Goal: Information Seeking & Learning: Learn about a topic

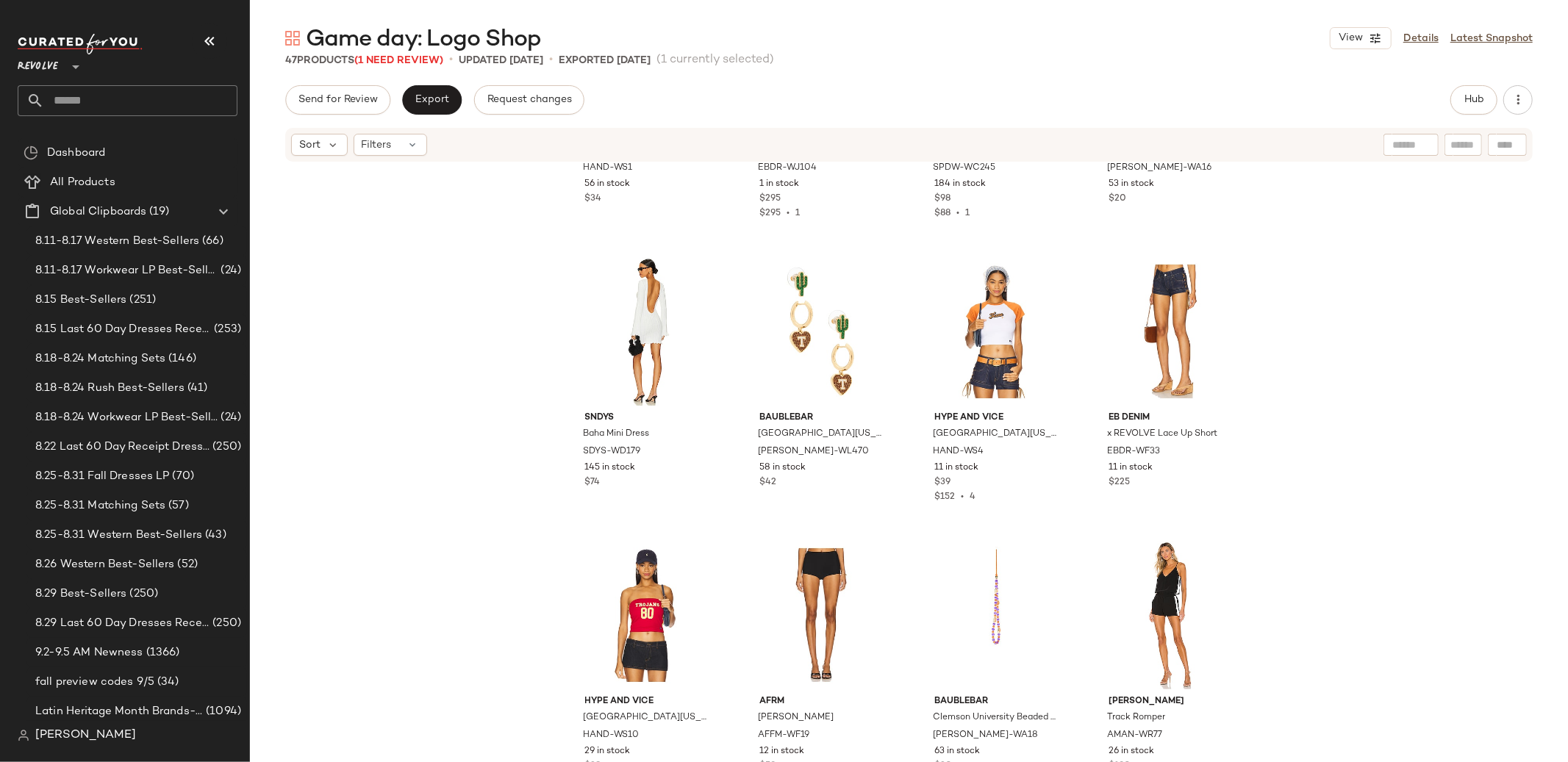
scroll to position [797, 0]
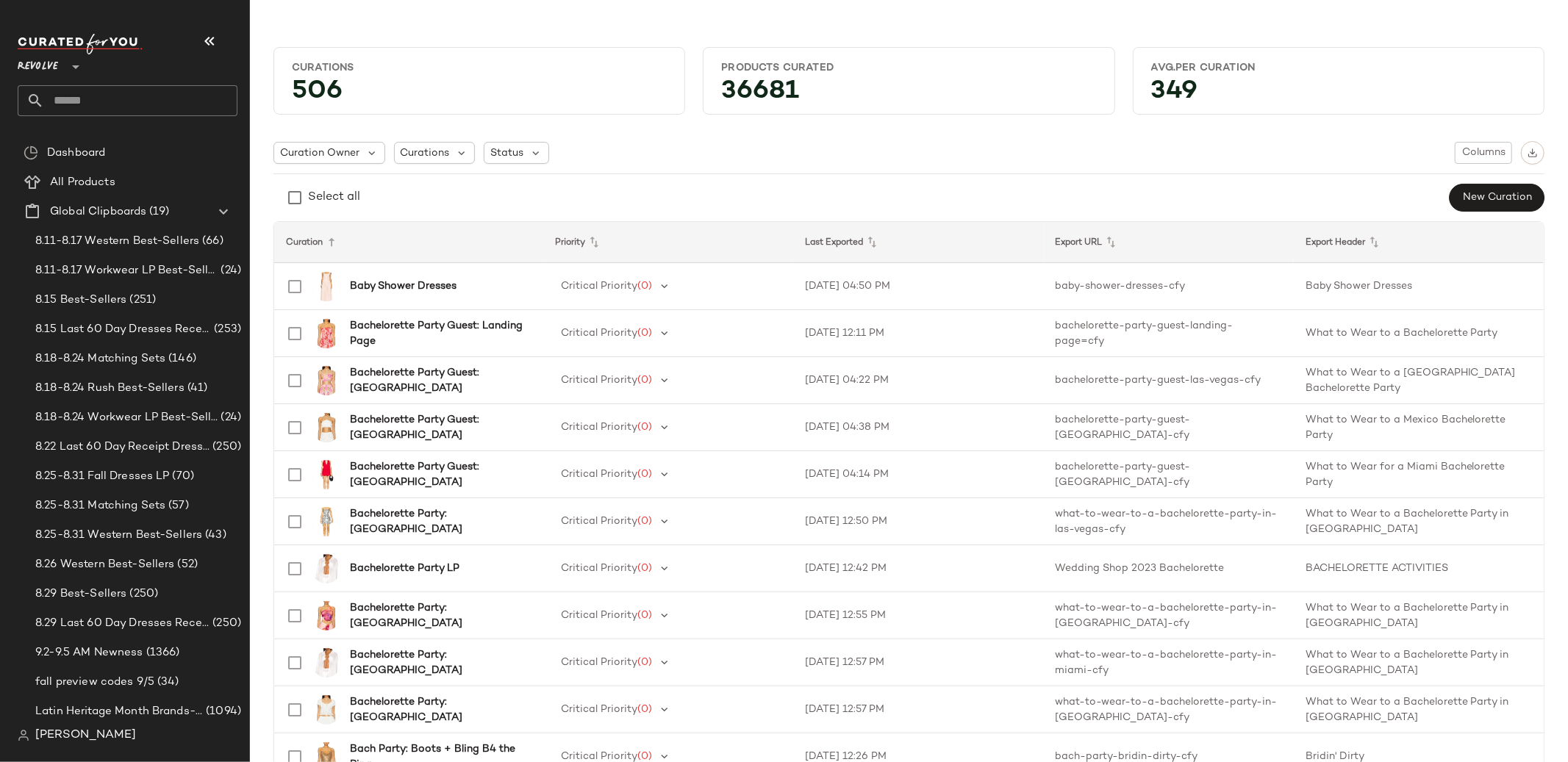
click at [61, 70] on div "Revolve **" at bounding box center [41, 58] width 46 height 37
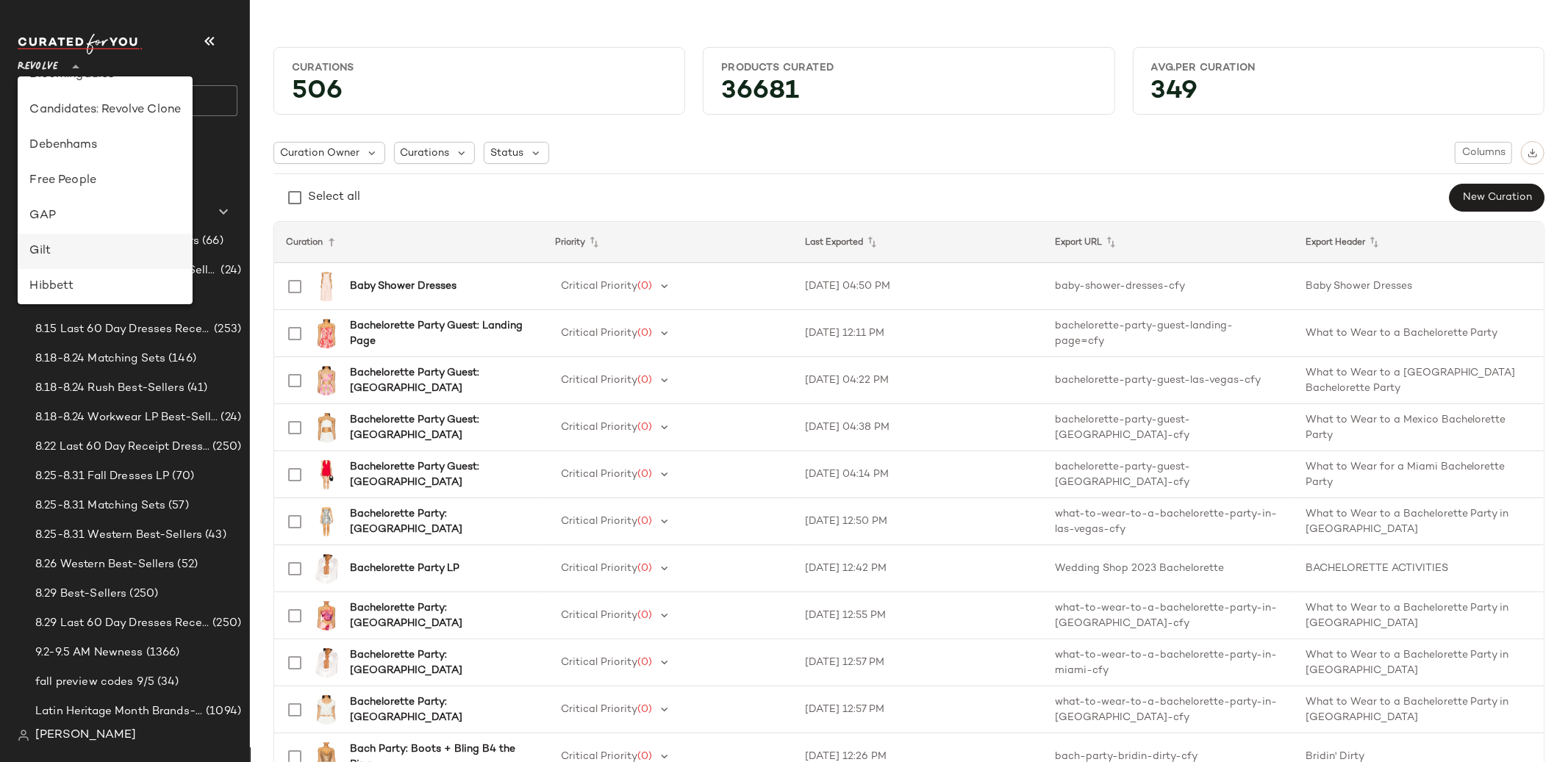
scroll to position [236, 0]
click at [121, 218] on div "GAP" at bounding box center [105, 217] width 152 height 18
type input "**"
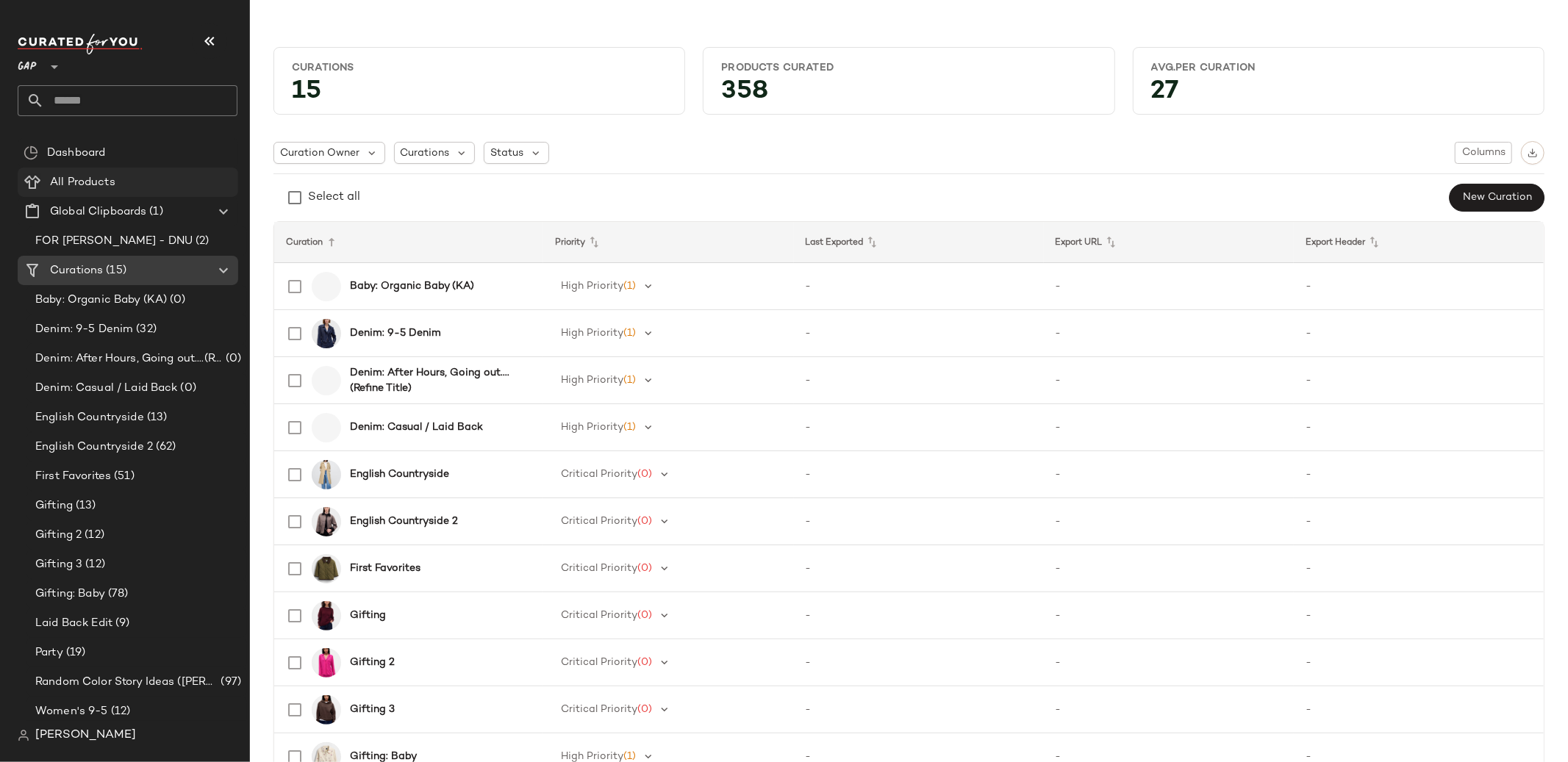
click at [107, 186] on span "All Products" at bounding box center [83, 182] width 65 height 17
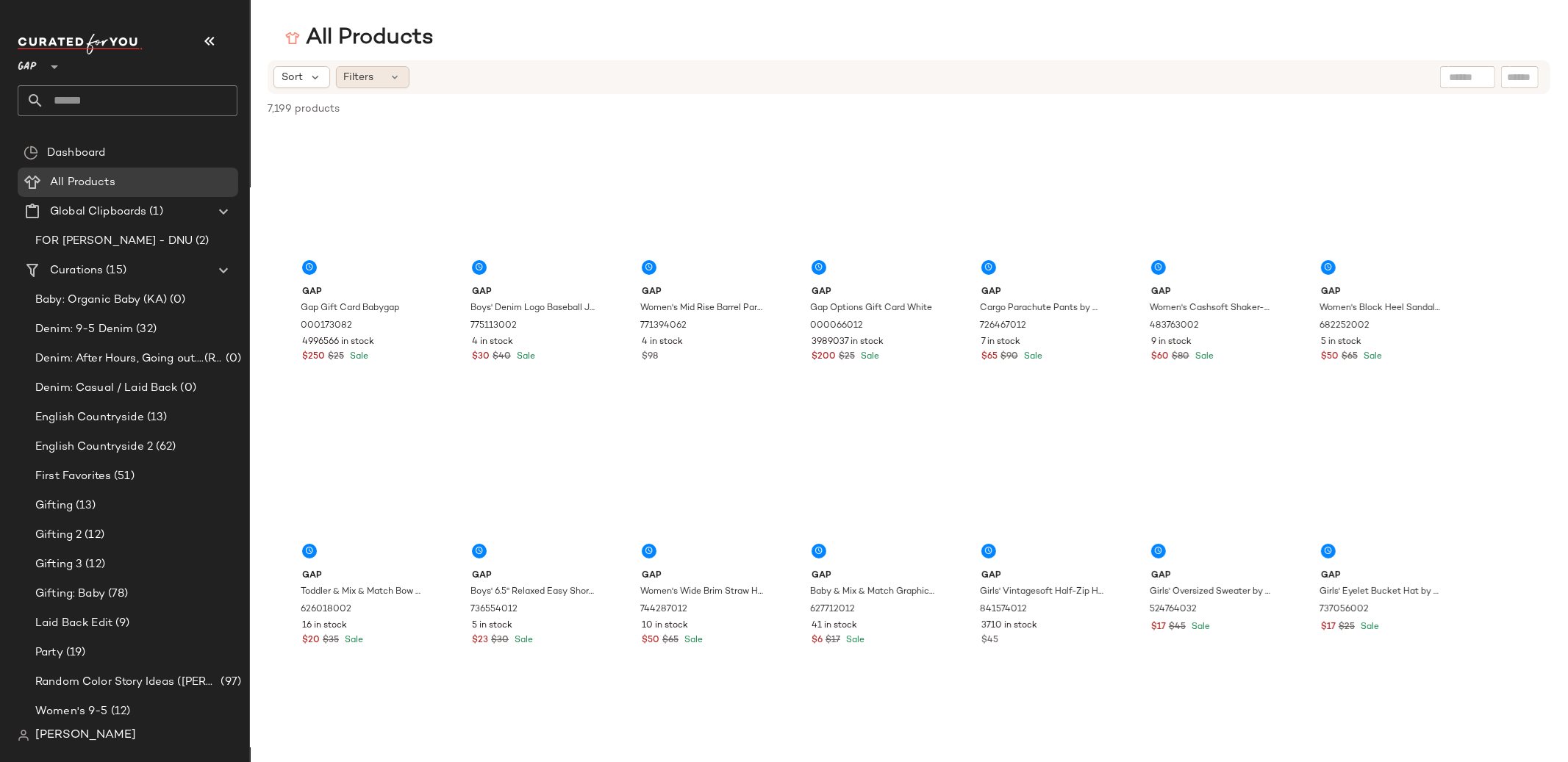
click at [381, 85] on div "Filters" at bounding box center [373, 77] width 73 height 22
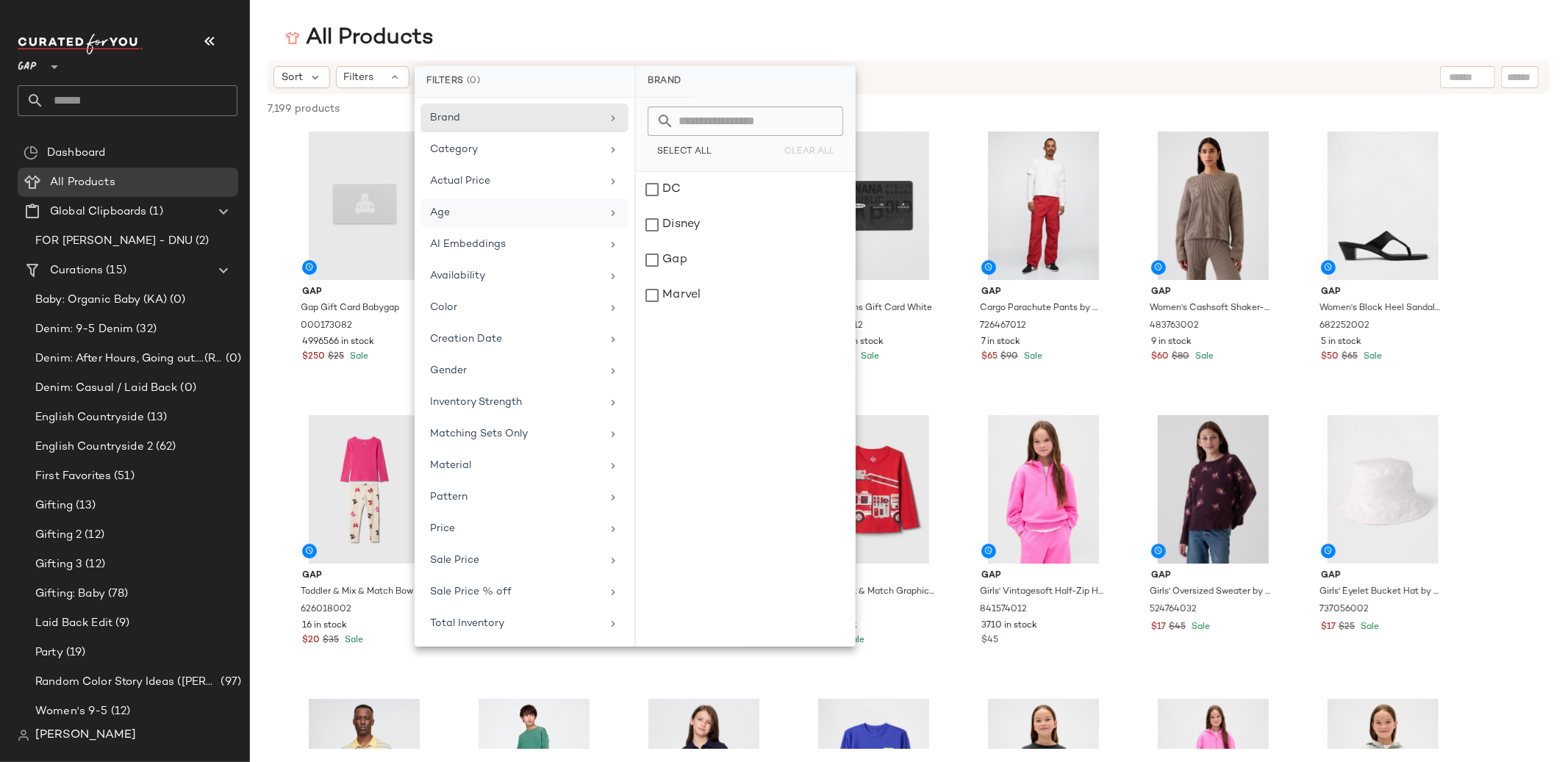
click at [515, 212] on div "Age" at bounding box center [516, 212] width 172 height 15
click at [685, 243] on div "infant" at bounding box center [745, 260] width 219 height 35
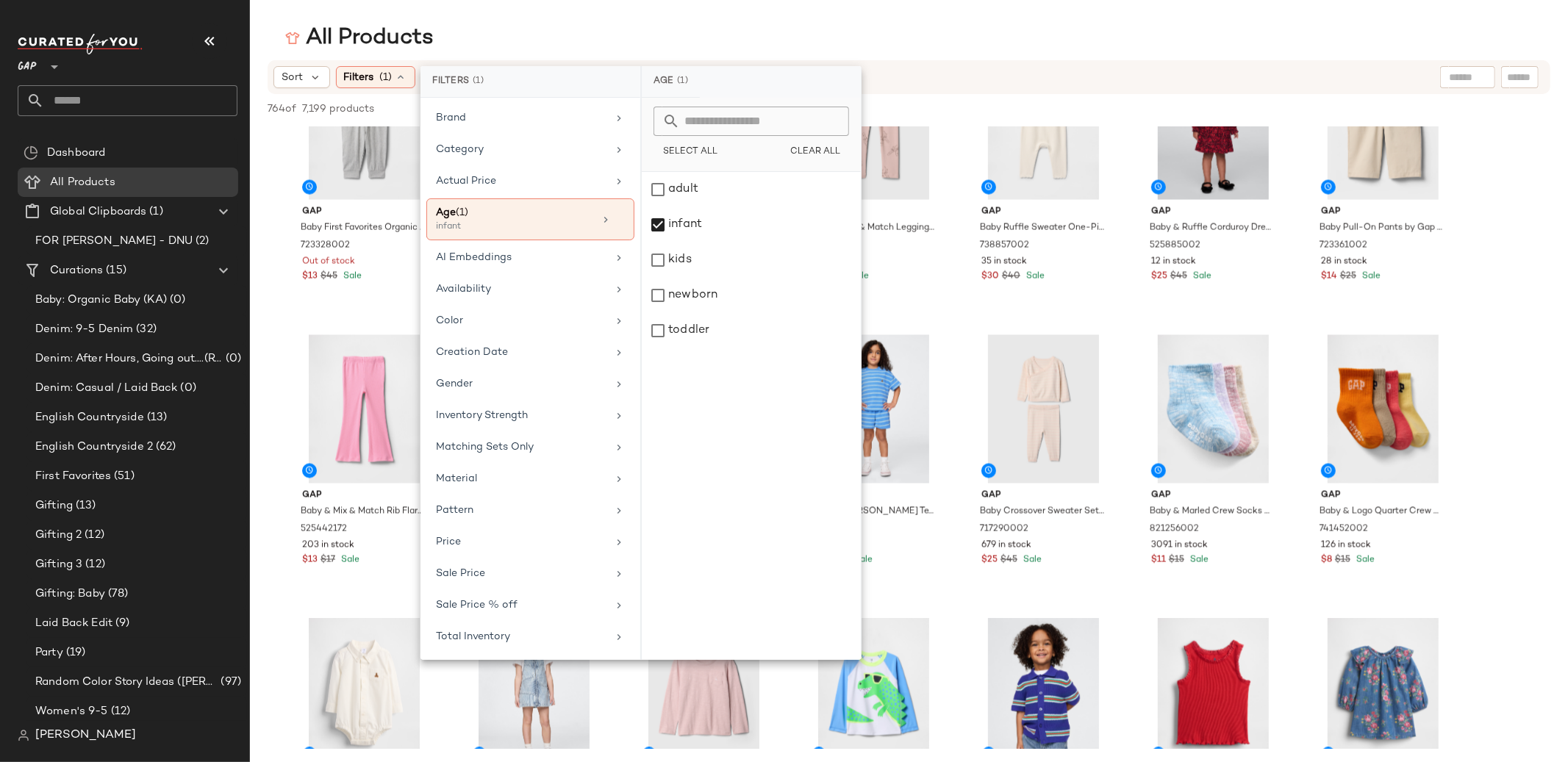
scroll to position [2063, 0]
drag, startPoint x: 657, startPoint y: 230, endPoint x: 651, endPoint y: 282, distance: 52.3
click at [657, 243] on div "infant" at bounding box center [751, 260] width 219 height 35
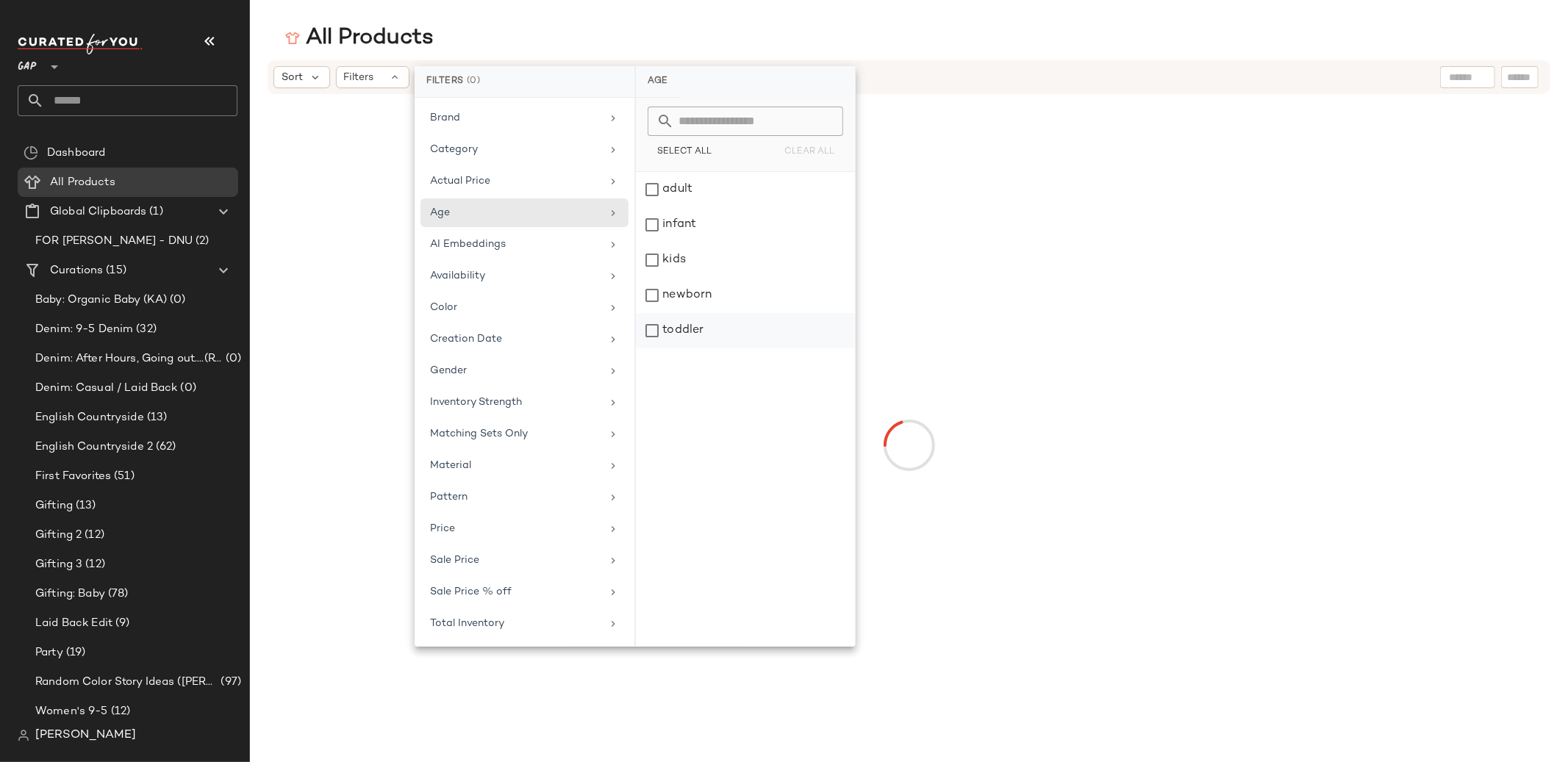
click at [658, 330] on div "toddler" at bounding box center [745, 330] width 219 height 35
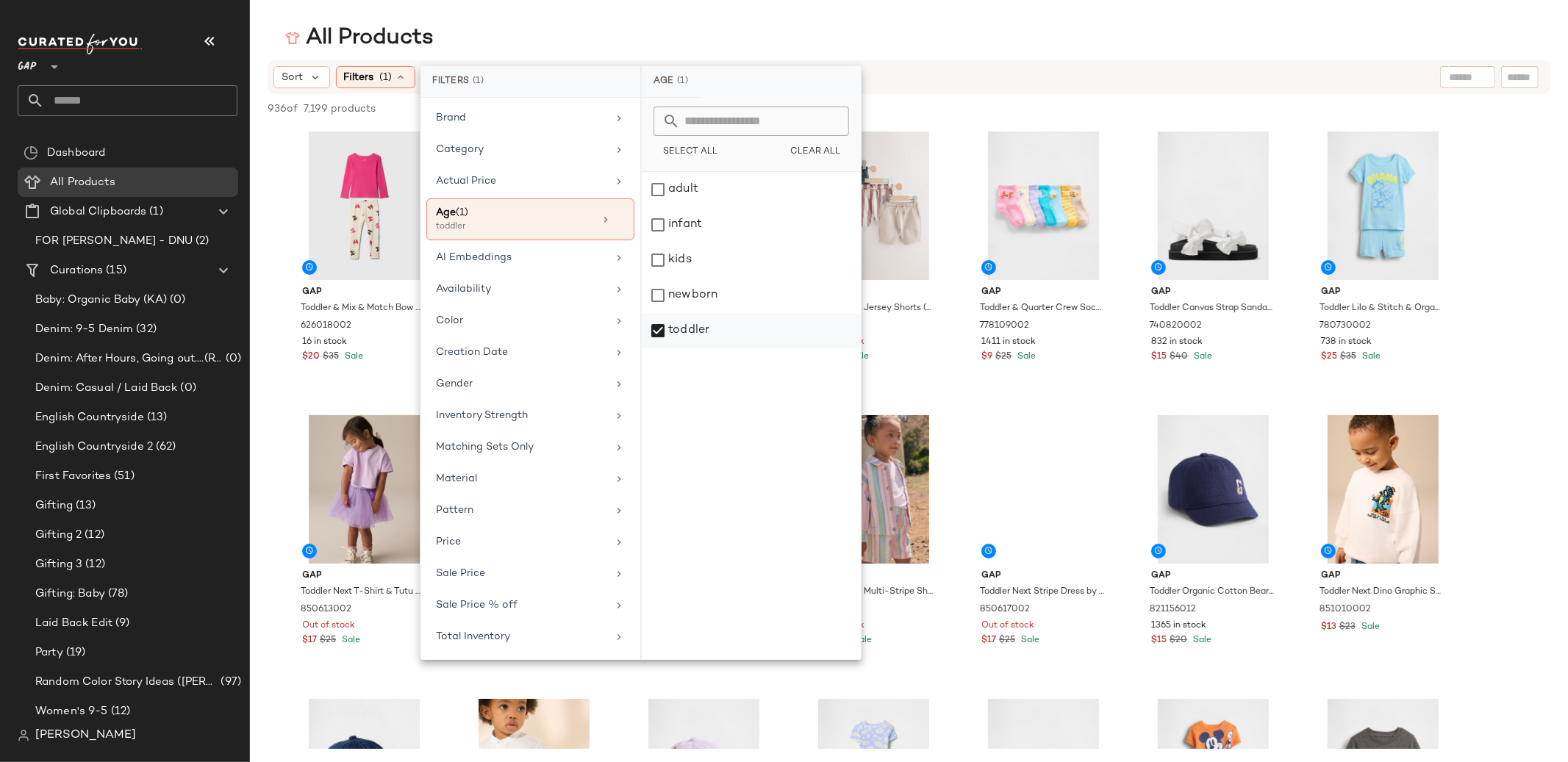
click at [658, 330] on div "toddler" at bounding box center [751, 330] width 219 height 35
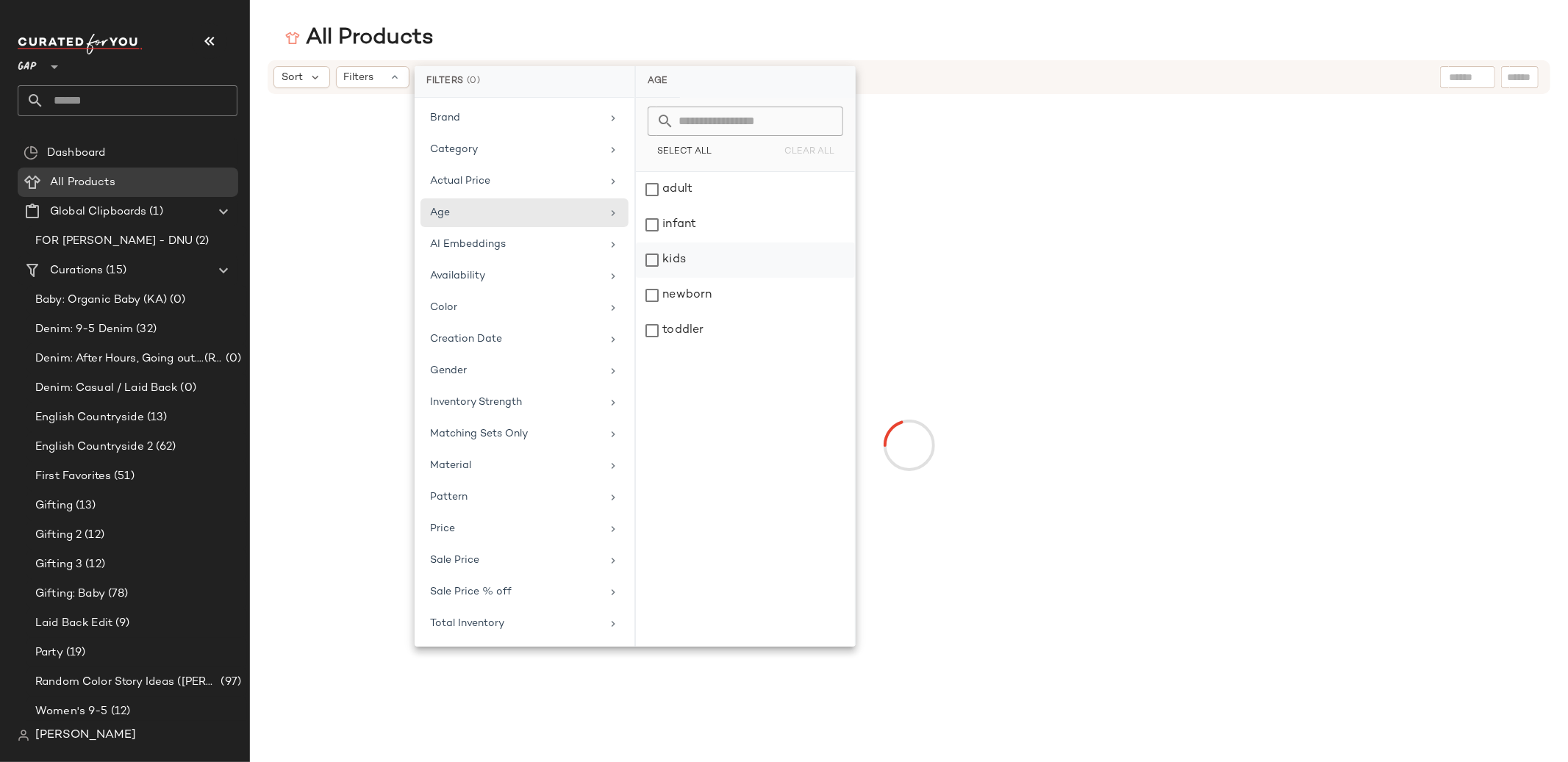
click at [657, 278] on div "kids" at bounding box center [745, 295] width 219 height 35
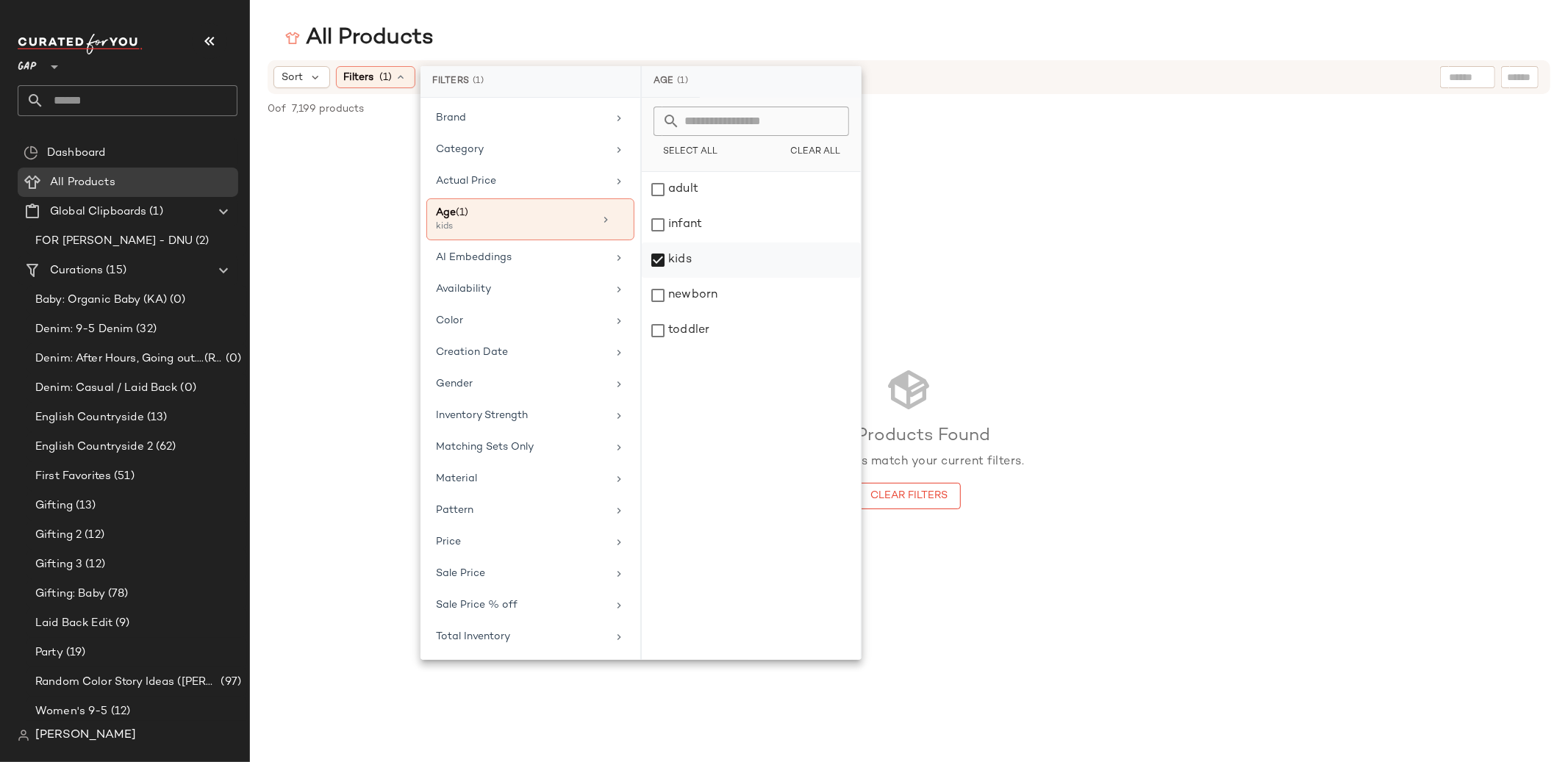
click at [654, 278] on div "kids" at bounding box center [751, 295] width 219 height 35
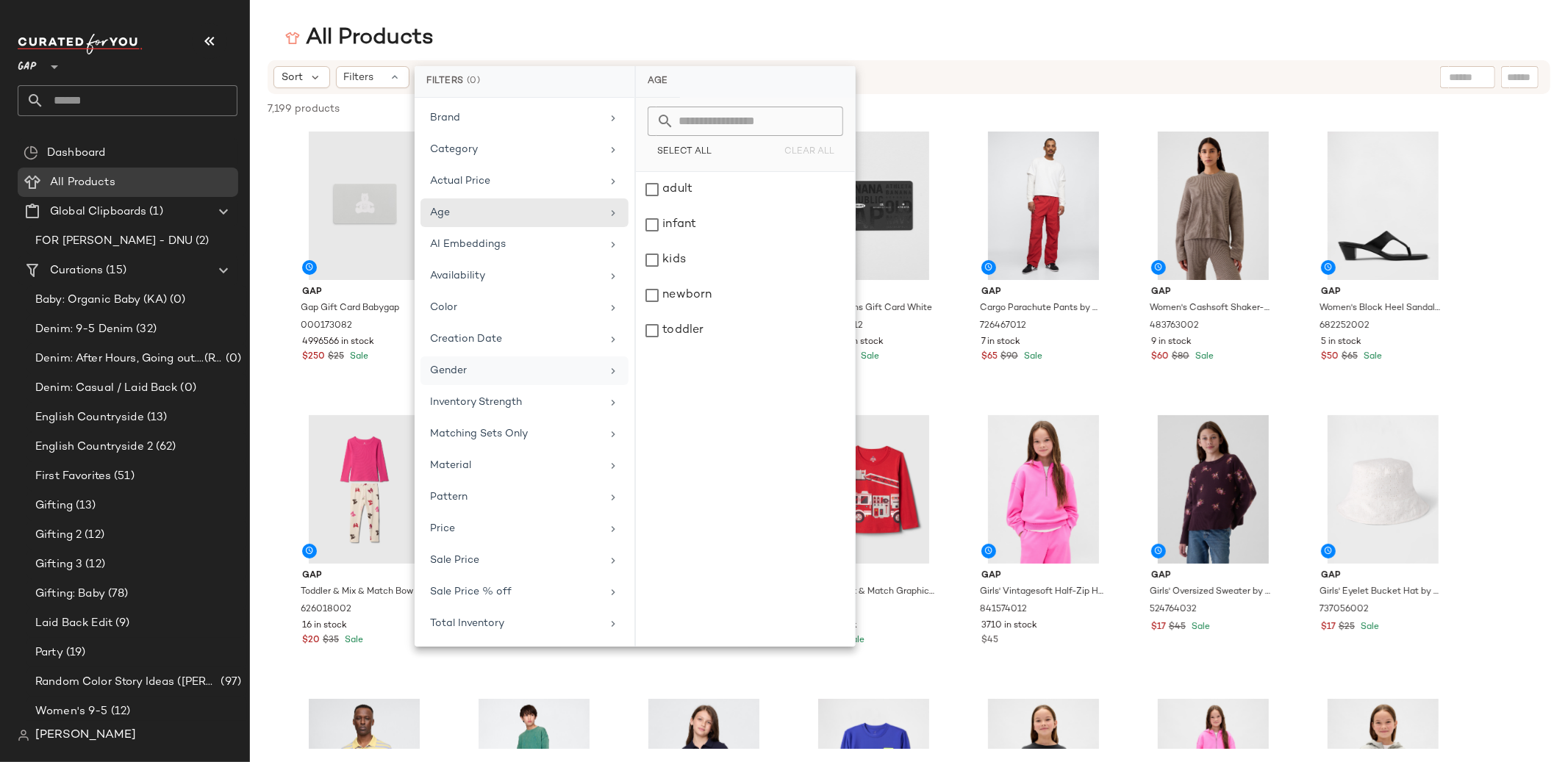
click at [484, 367] on div "Gender" at bounding box center [516, 370] width 172 height 15
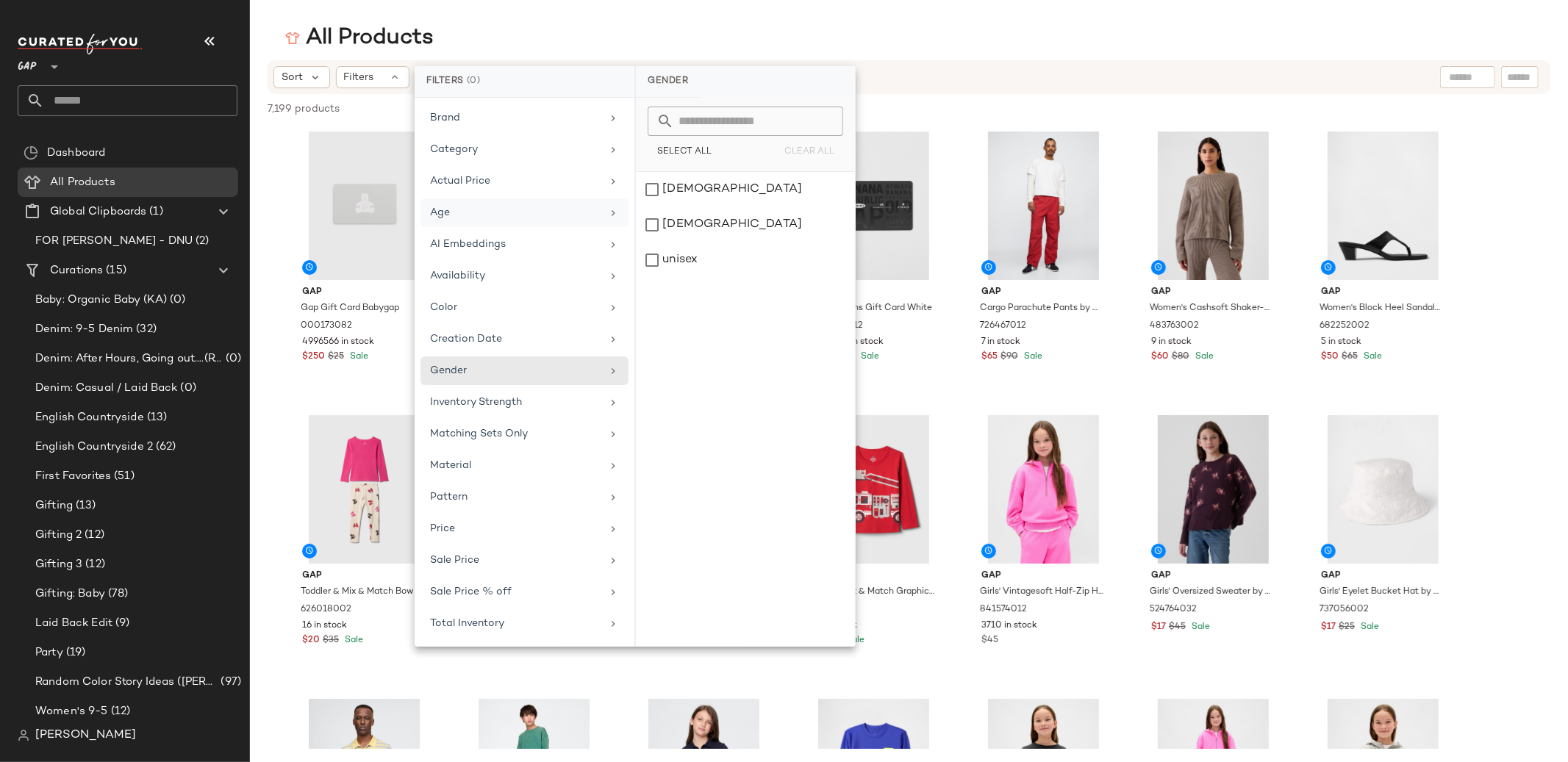
click at [485, 211] on div "Age" at bounding box center [516, 212] width 172 height 15
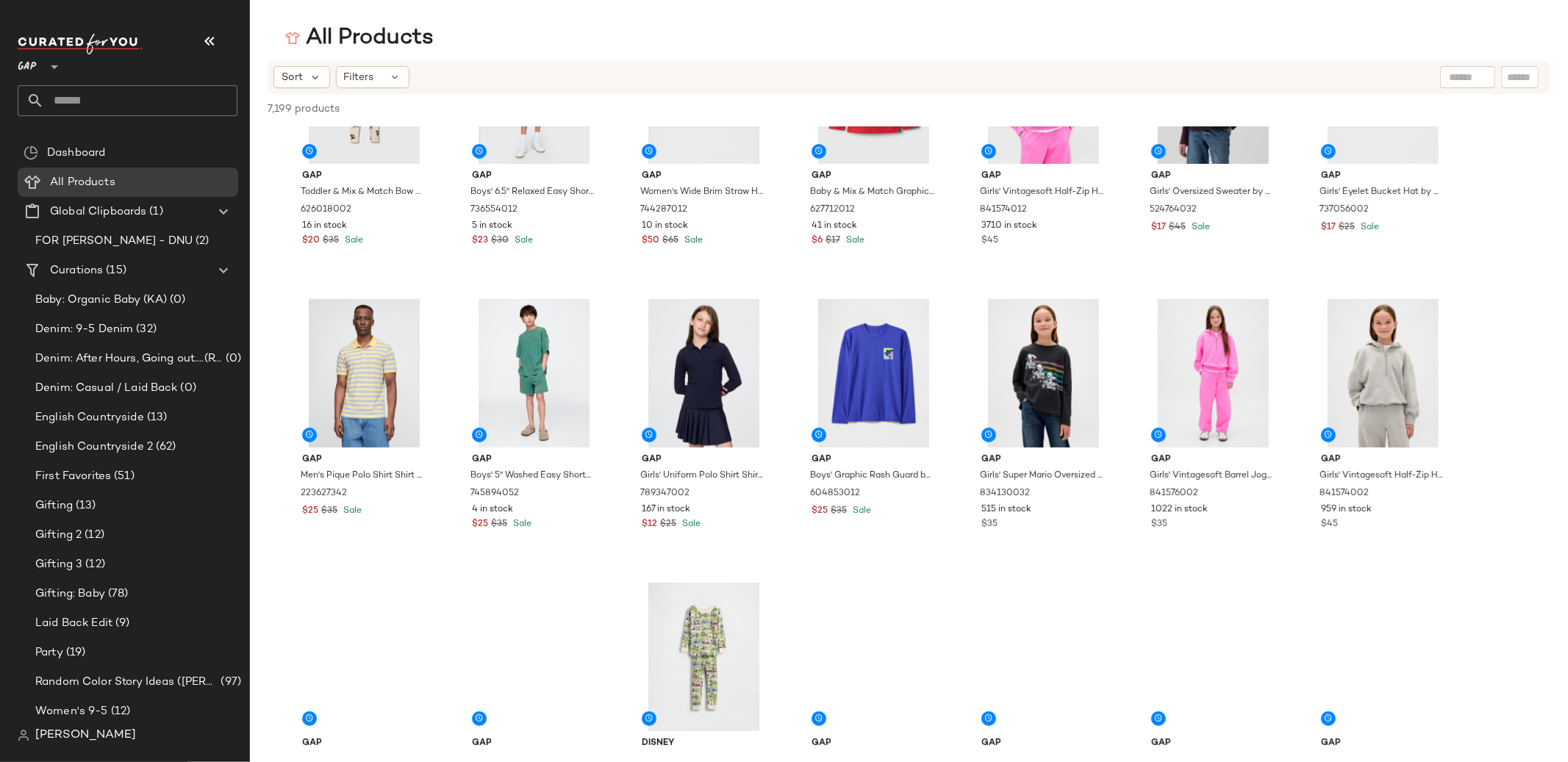
scroll to position [518, 0]
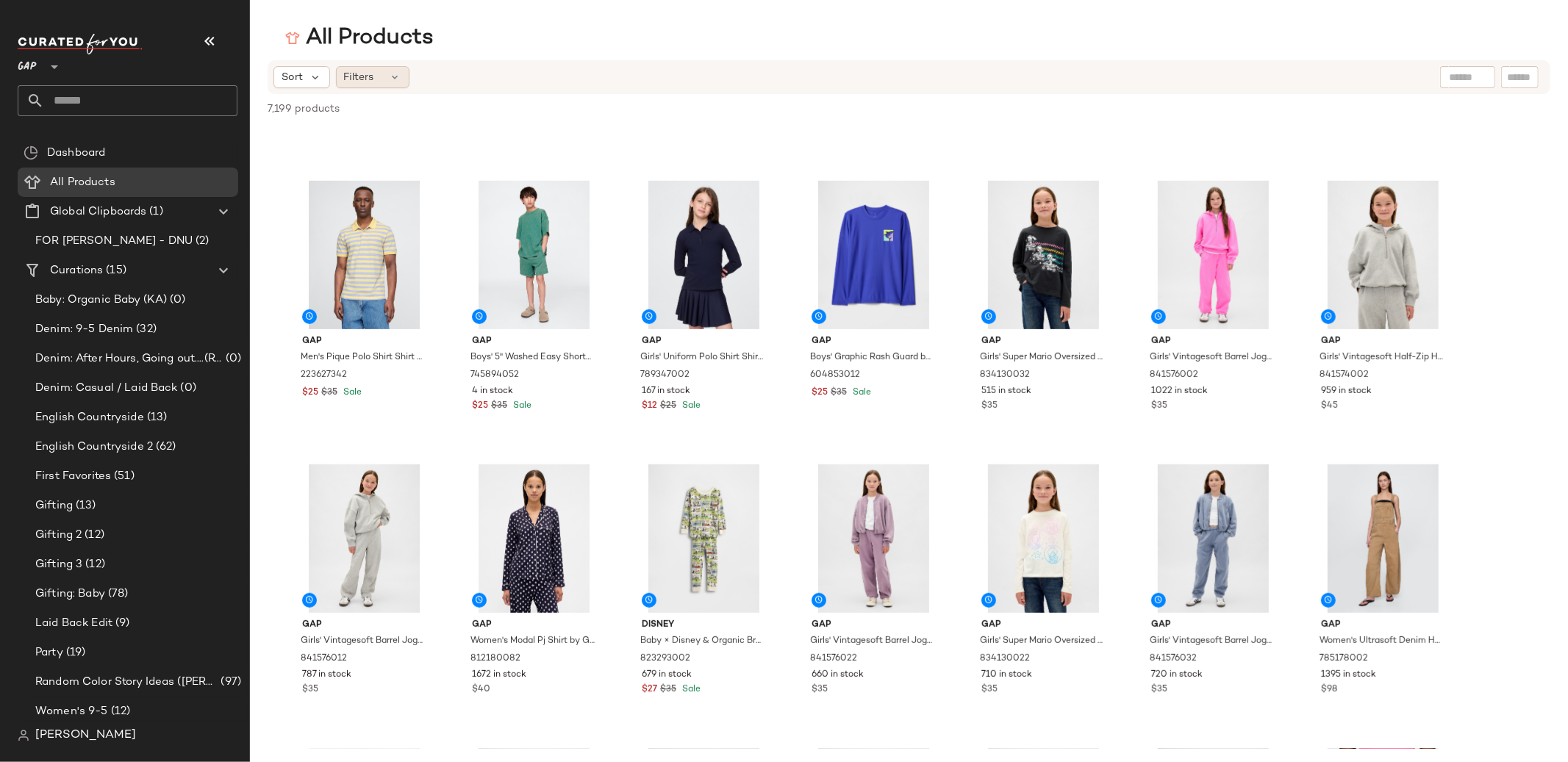
click at [366, 73] on span "Filters" at bounding box center [359, 77] width 30 height 15
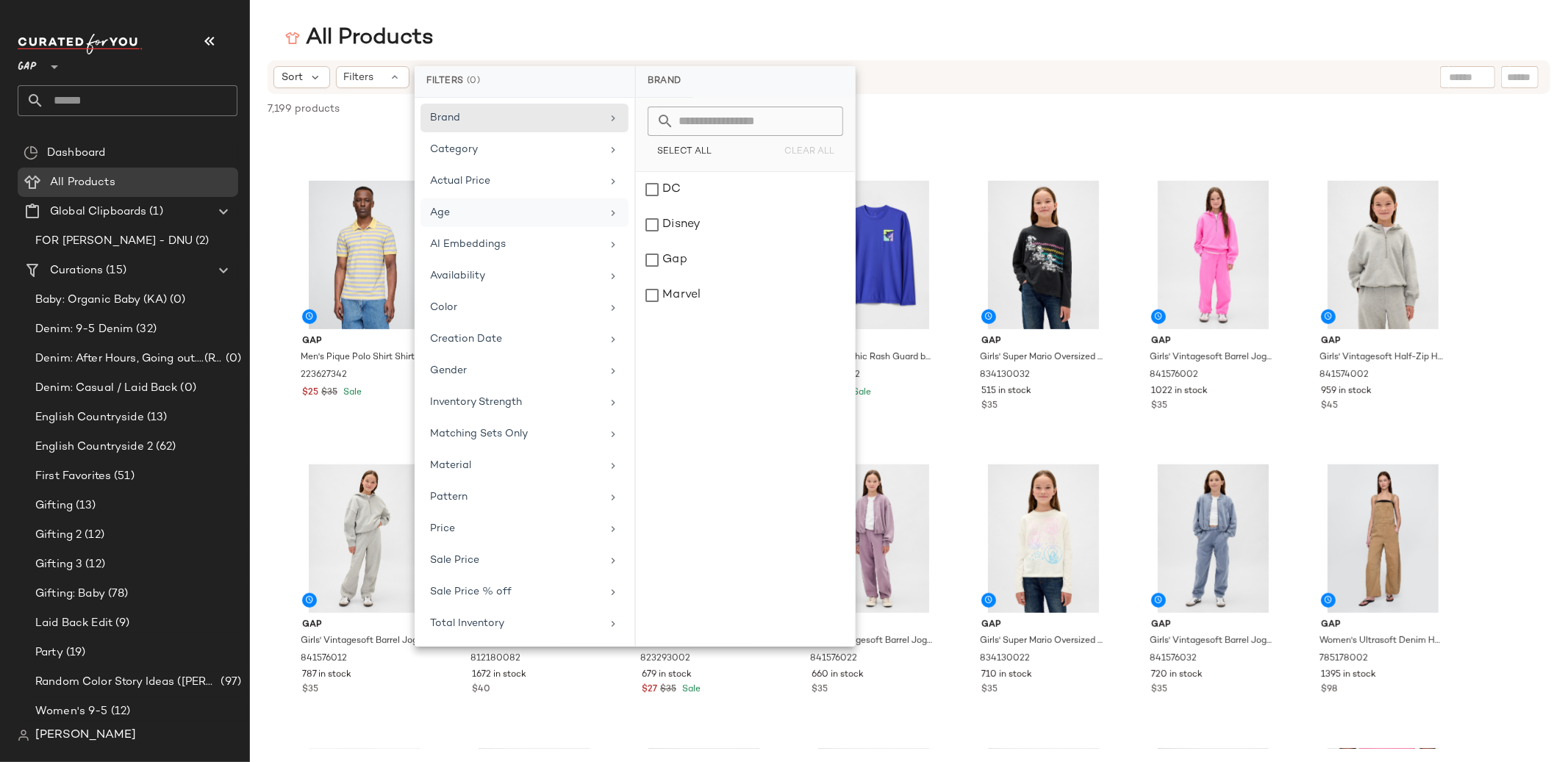
click at [479, 211] on div "Age" at bounding box center [516, 212] width 172 height 15
drag, startPoint x: 648, startPoint y: 223, endPoint x: 672, endPoint y: 314, distance: 94.1
click at [648, 243] on div "infant" at bounding box center [745, 260] width 219 height 35
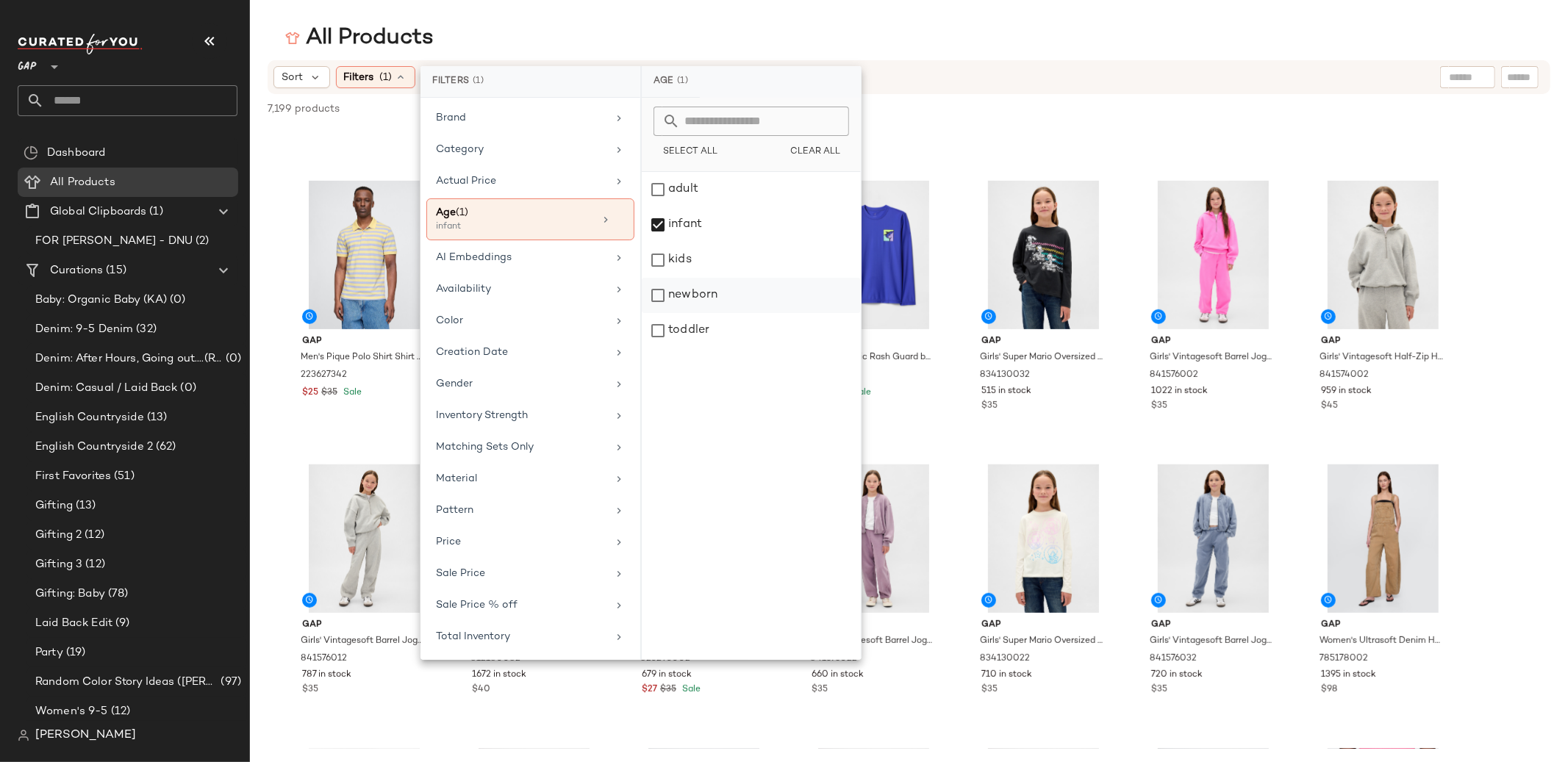
click at [660, 313] on div "newborn" at bounding box center [751, 330] width 219 height 35
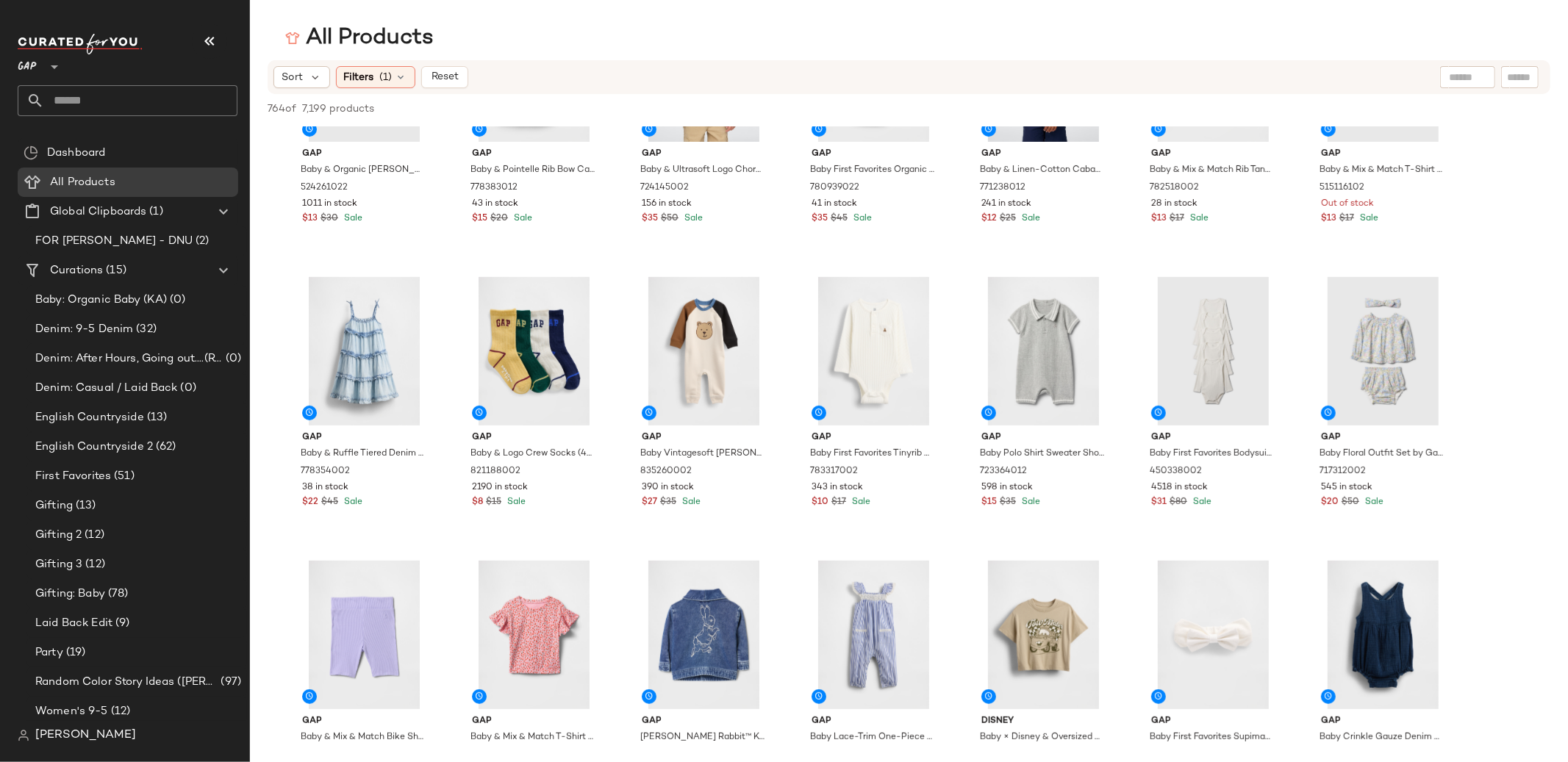
scroll to position [417, 0]
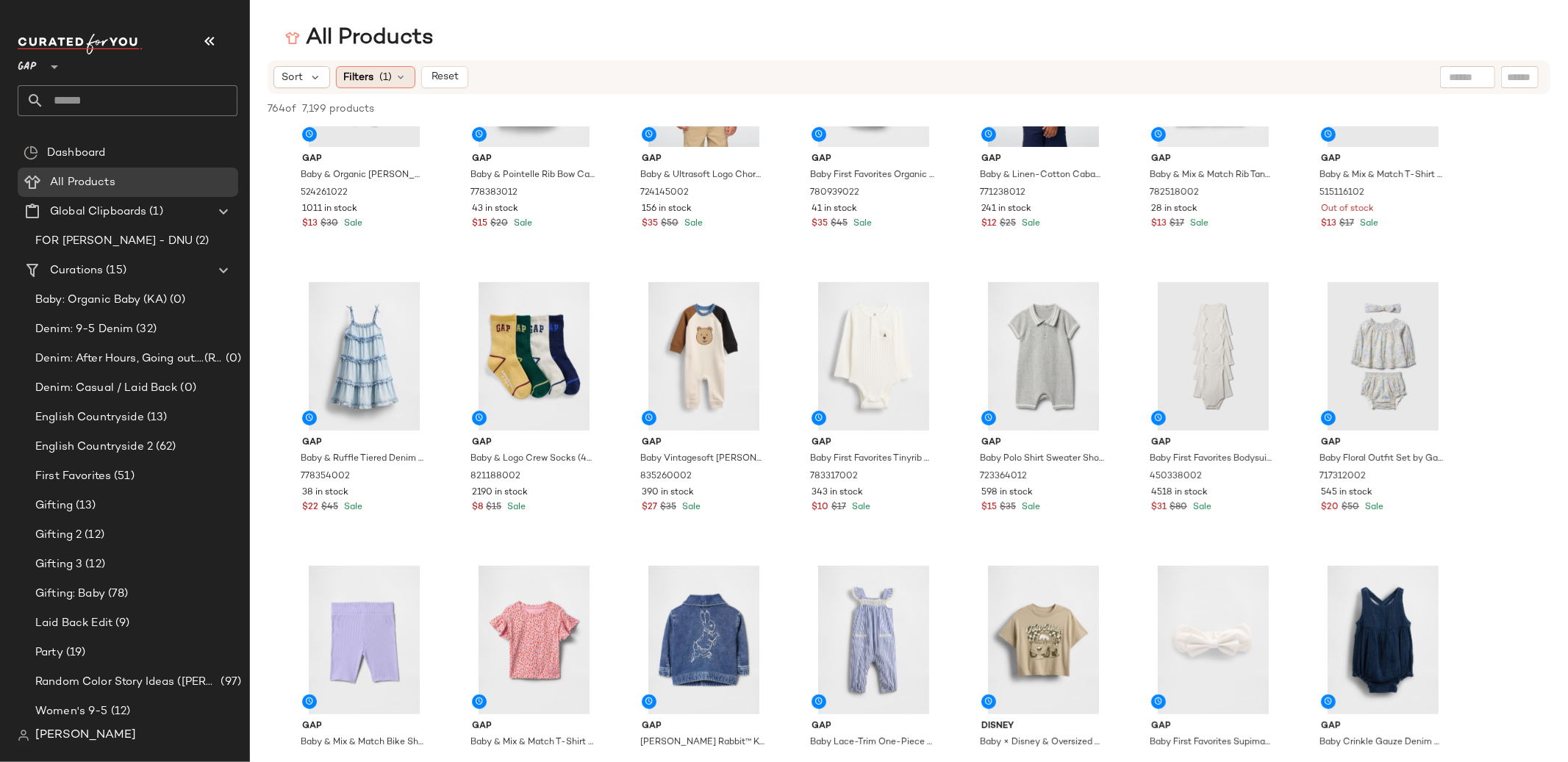
click at [364, 80] on span "Filters" at bounding box center [359, 77] width 30 height 15
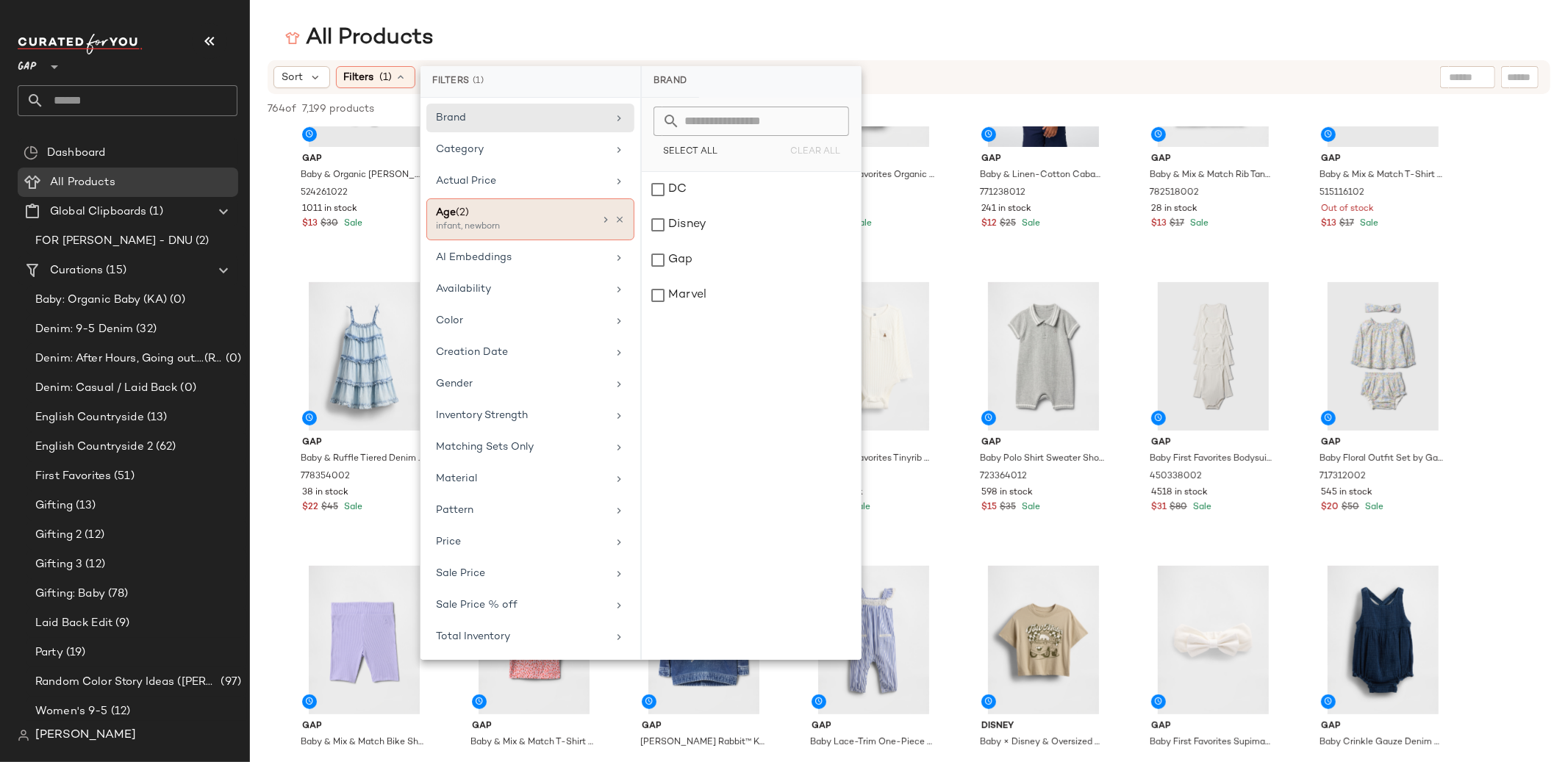
click at [461, 220] on div "infant, newborn" at bounding box center [509, 227] width 147 height 14
drag, startPoint x: 663, startPoint y: 298, endPoint x: 666, endPoint y: 264, distance: 34.1
click at [663, 313] on div "newborn" at bounding box center [751, 330] width 219 height 35
click at [659, 243] on div "infant" at bounding box center [751, 260] width 219 height 35
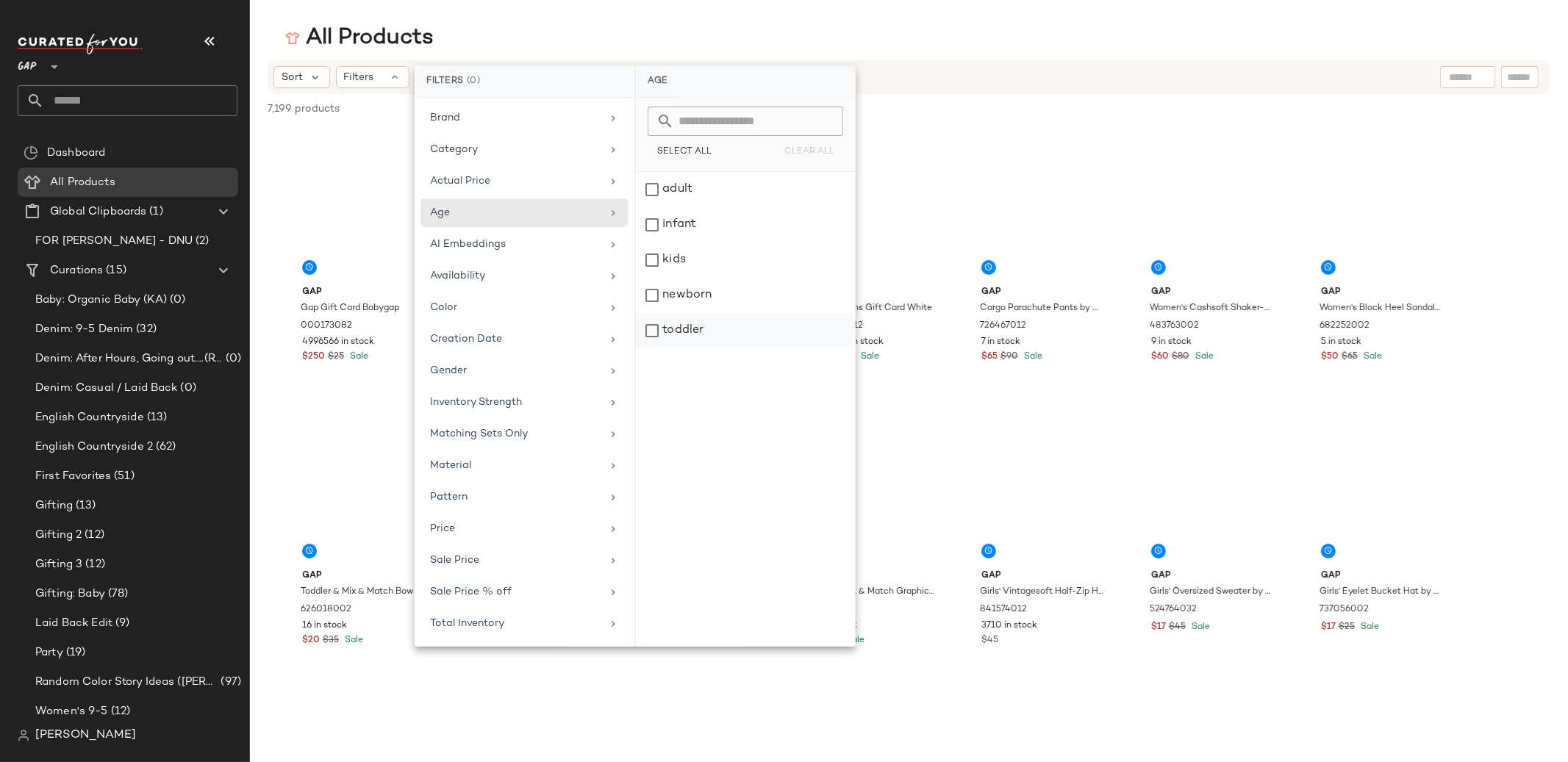
click at [653, 331] on div "toddler" at bounding box center [745, 330] width 219 height 35
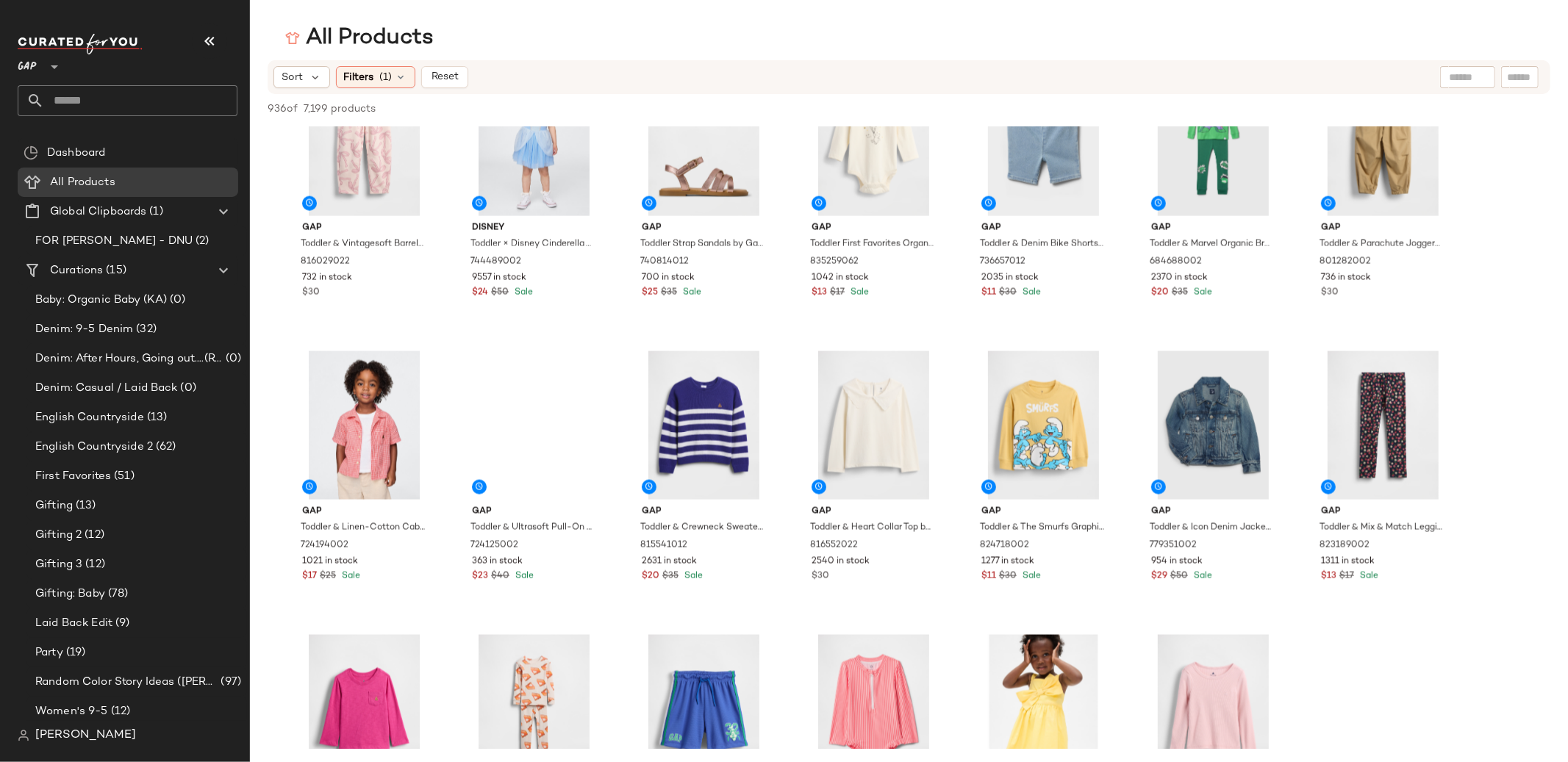
scroll to position [32176, 0]
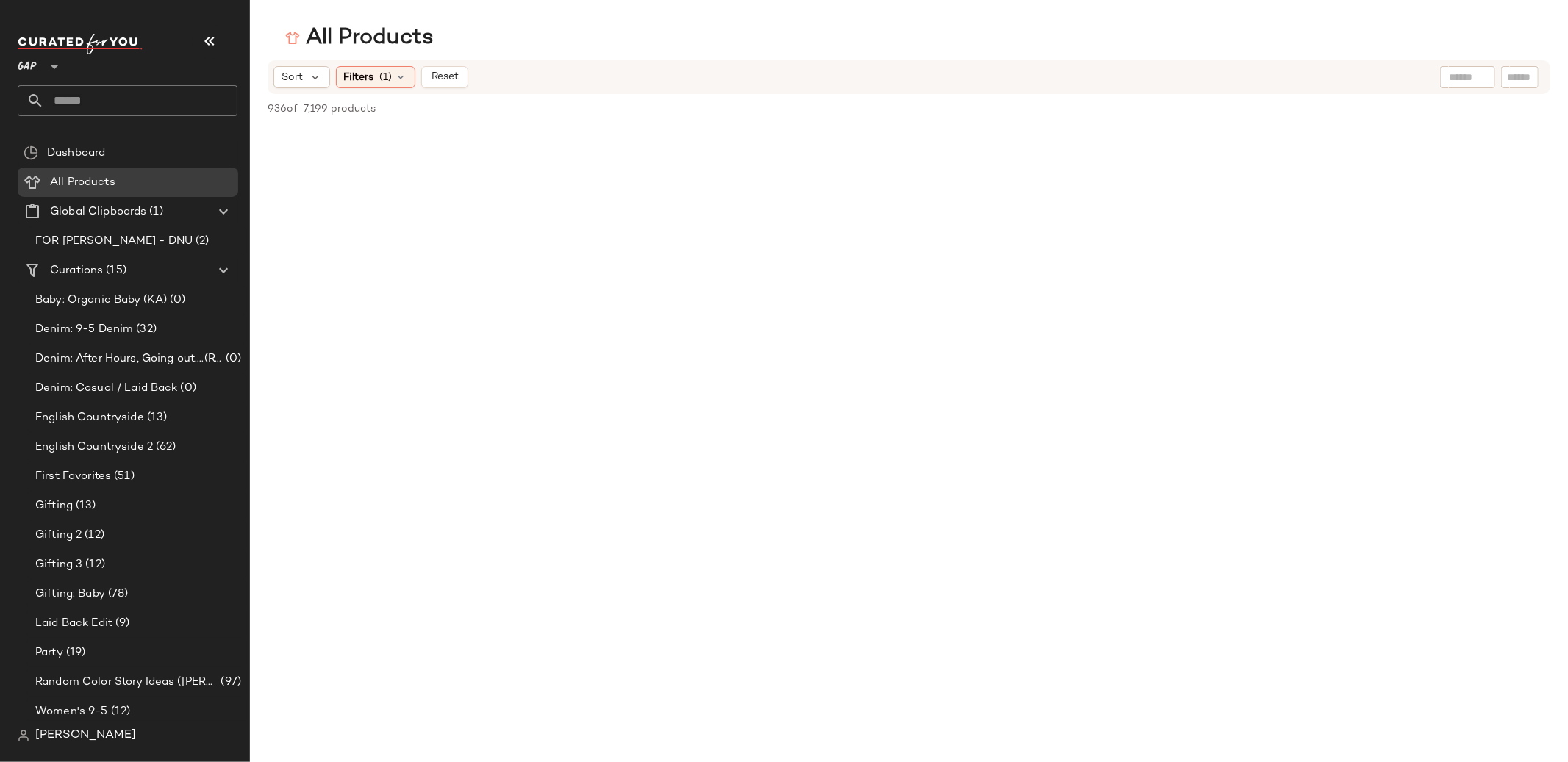
click at [359, 79] on span "Filters" at bounding box center [359, 77] width 30 height 15
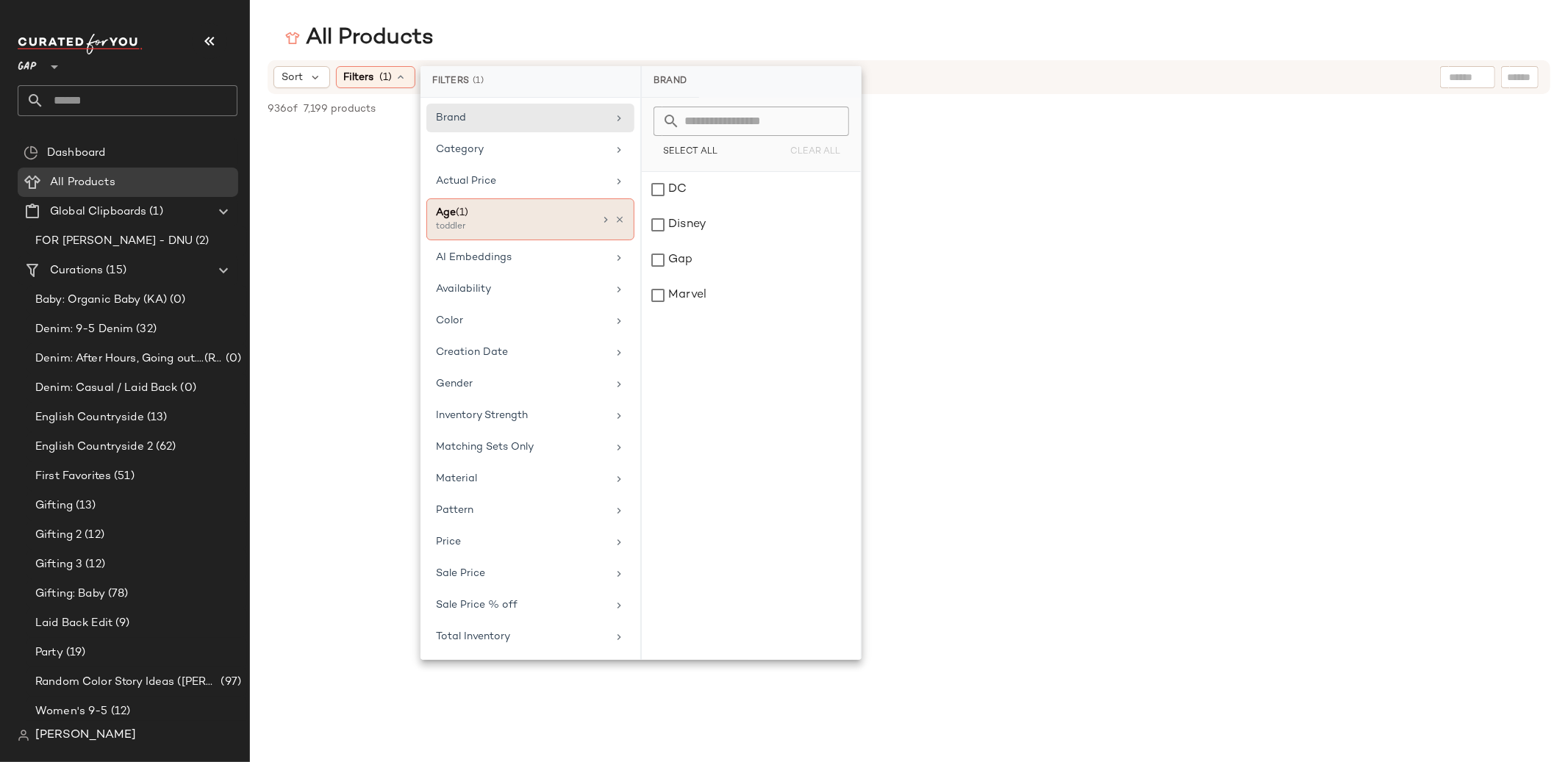
drag, startPoint x: 557, startPoint y: 218, endPoint x: 574, endPoint y: 222, distance: 17.5
click at [557, 218] on div "Age ([DEMOGRAPHIC_DATA])" at bounding box center [515, 212] width 158 height 15
click at [658, 335] on div "toddler" at bounding box center [751, 330] width 219 height 35
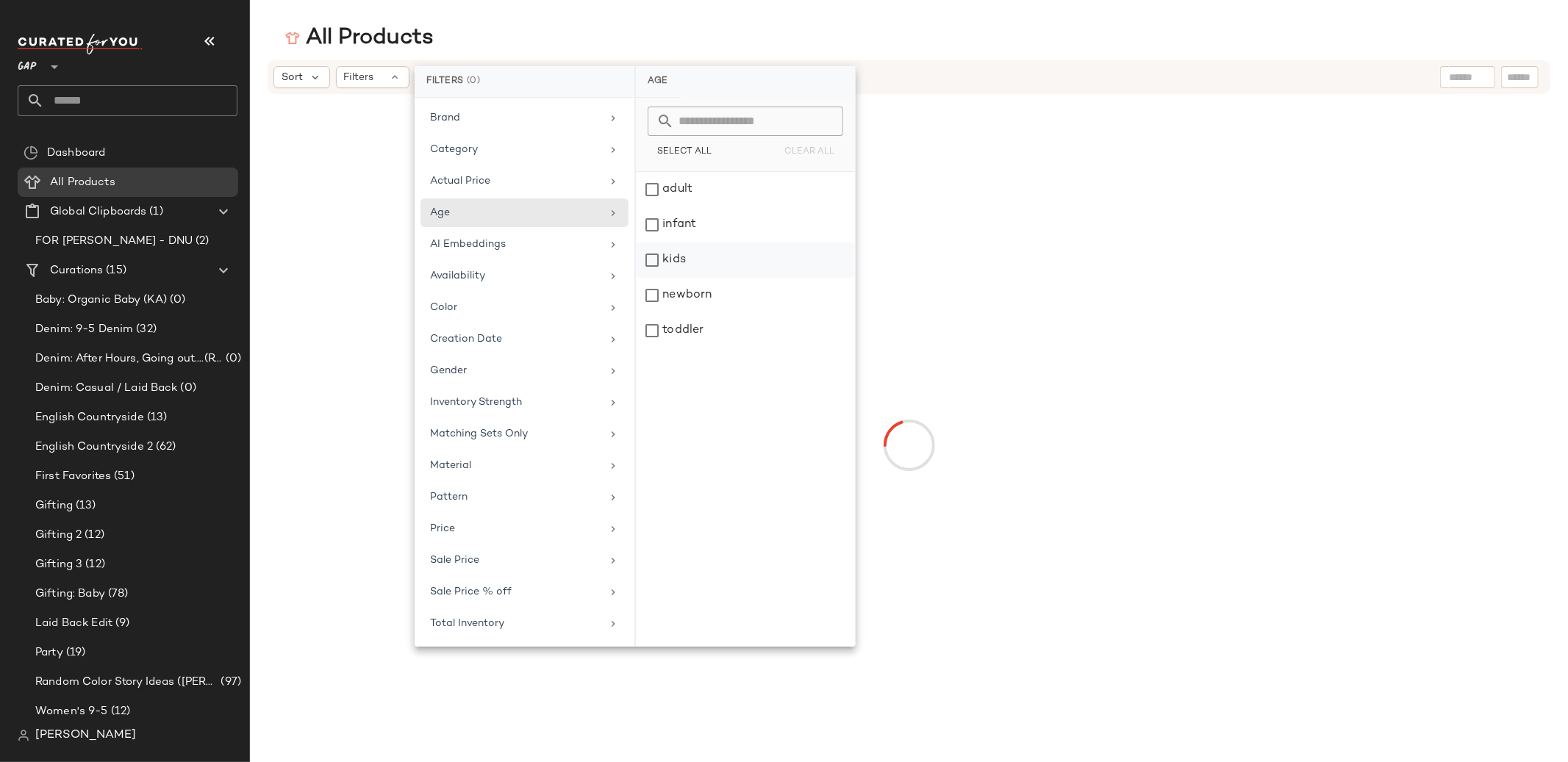
click at [654, 278] on div "kids" at bounding box center [745, 295] width 219 height 35
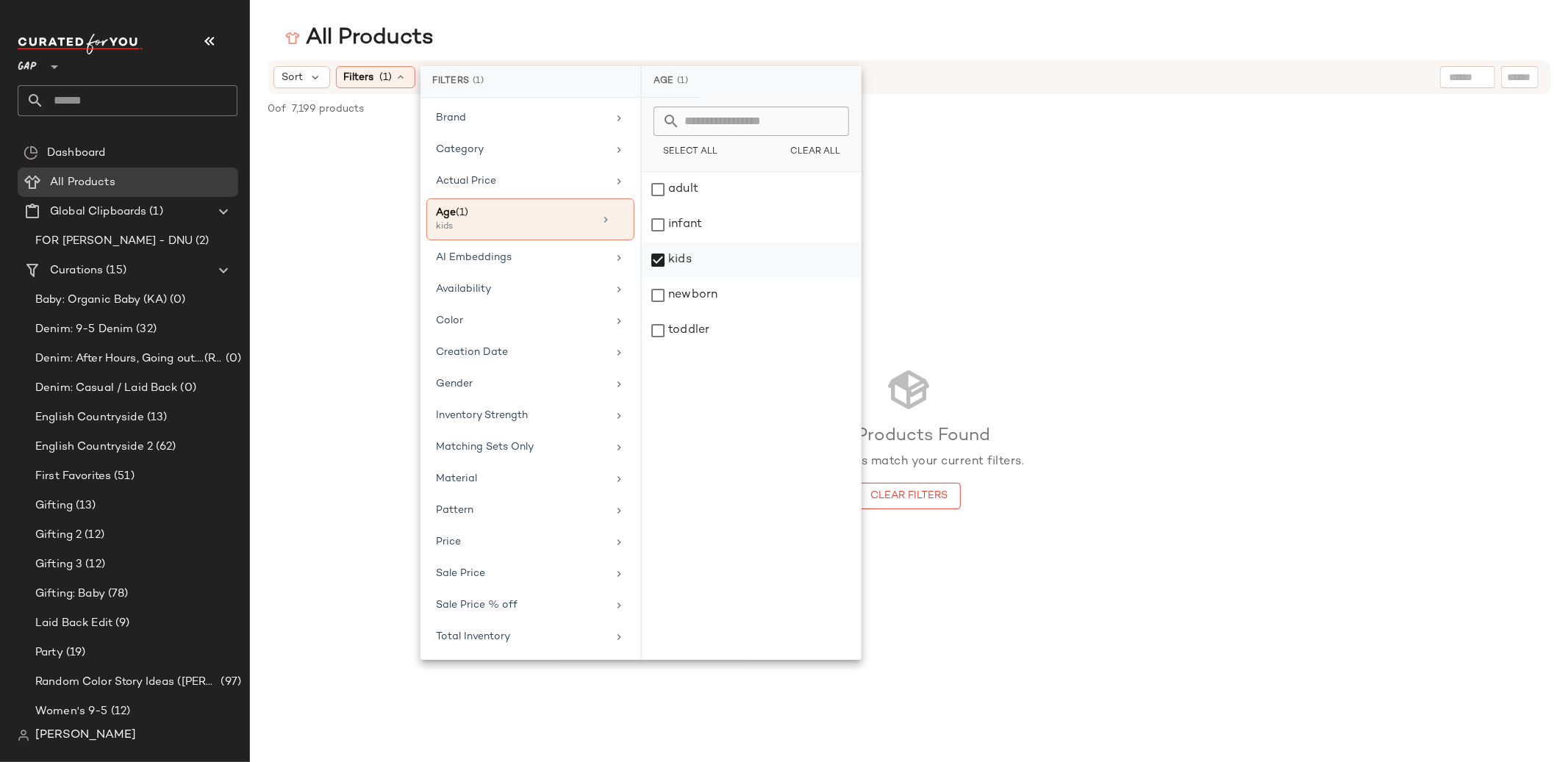
click at [656, 278] on div "kids" at bounding box center [751, 295] width 219 height 35
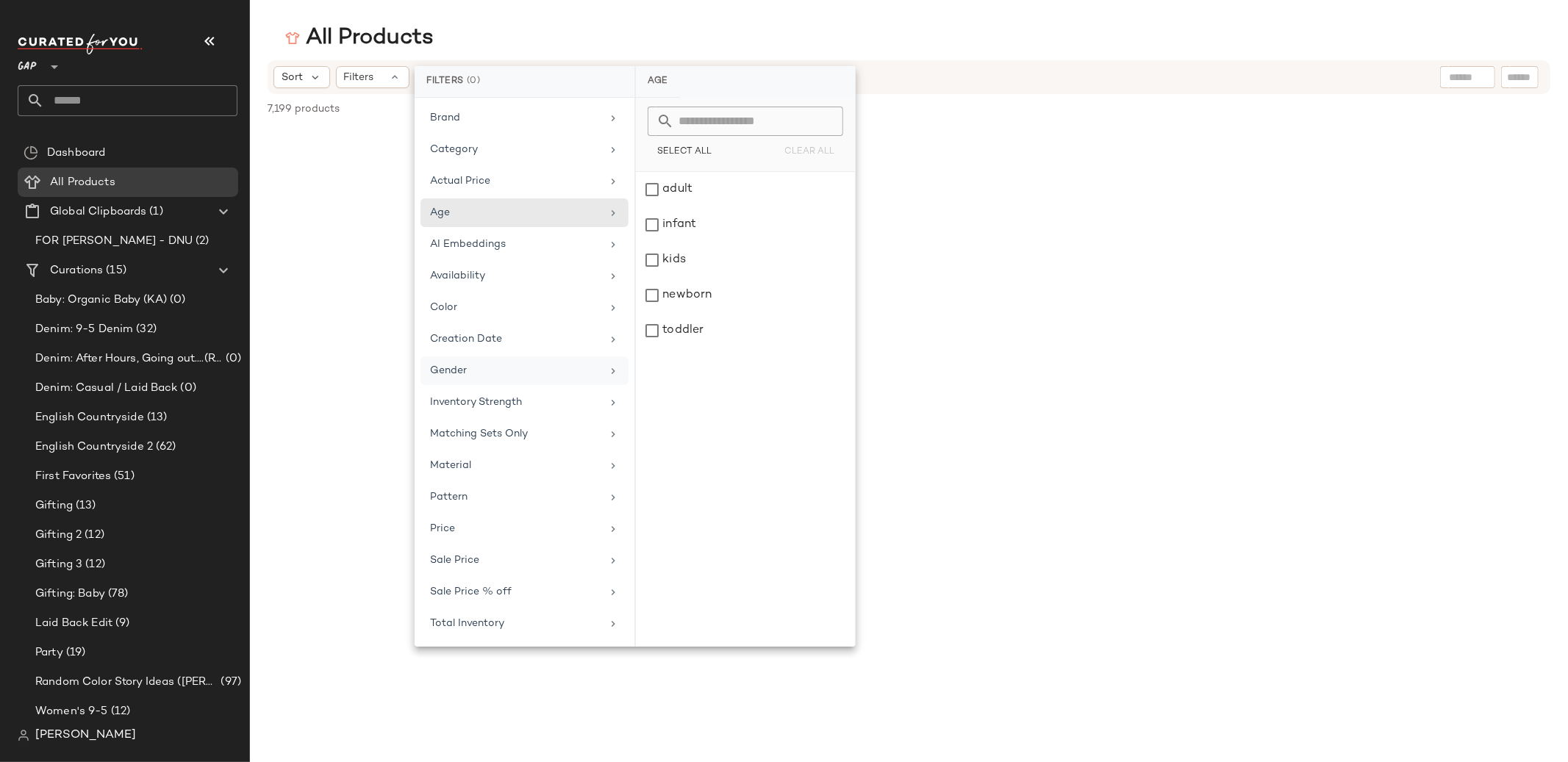
drag, startPoint x: 519, startPoint y: 370, endPoint x: 540, endPoint y: 357, distance: 24.7
click at [519, 370] on div "Gender" at bounding box center [516, 370] width 172 height 15
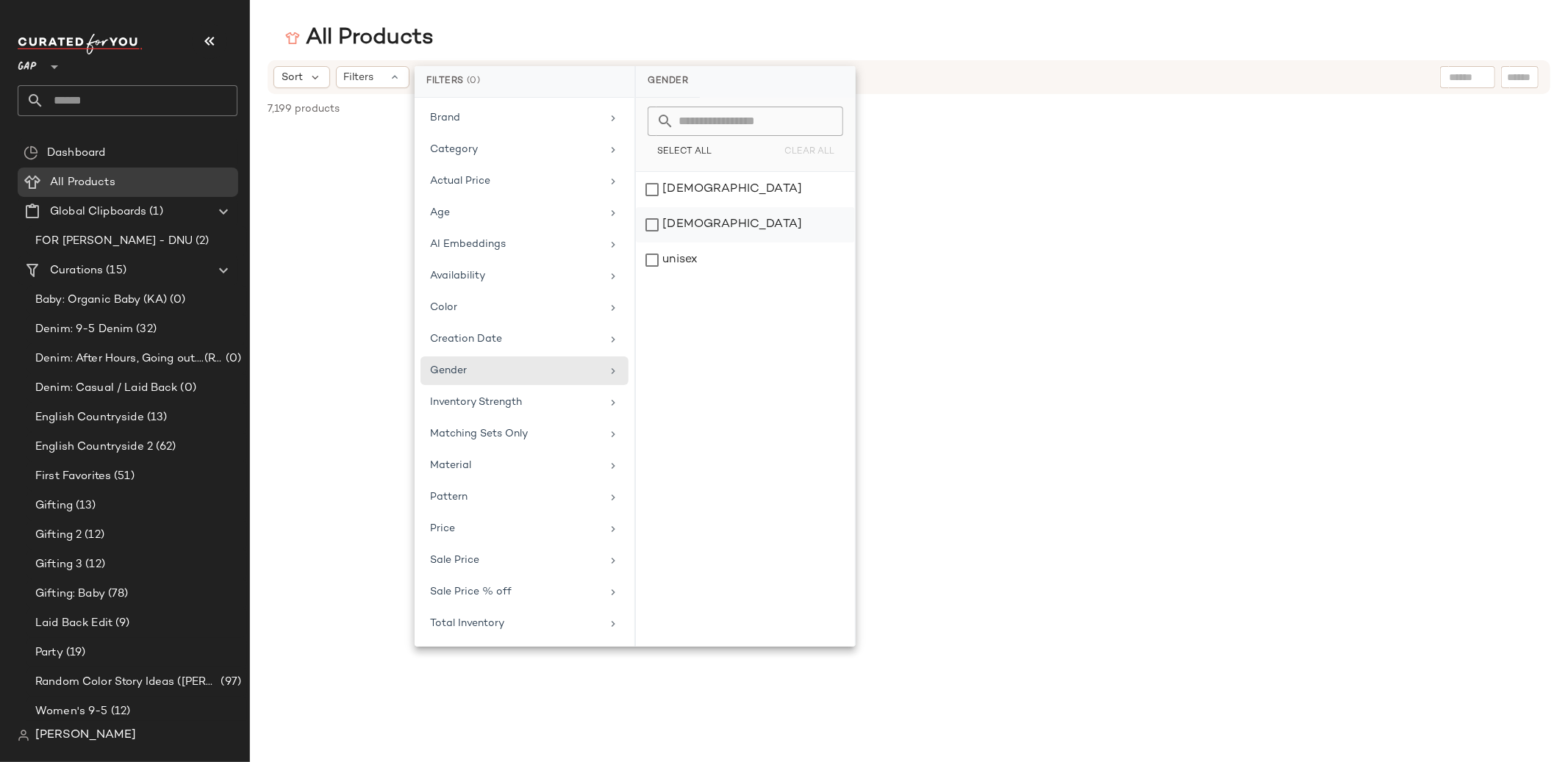
click at [650, 243] on div "[DEMOGRAPHIC_DATA]" at bounding box center [745, 260] width 219 height 35
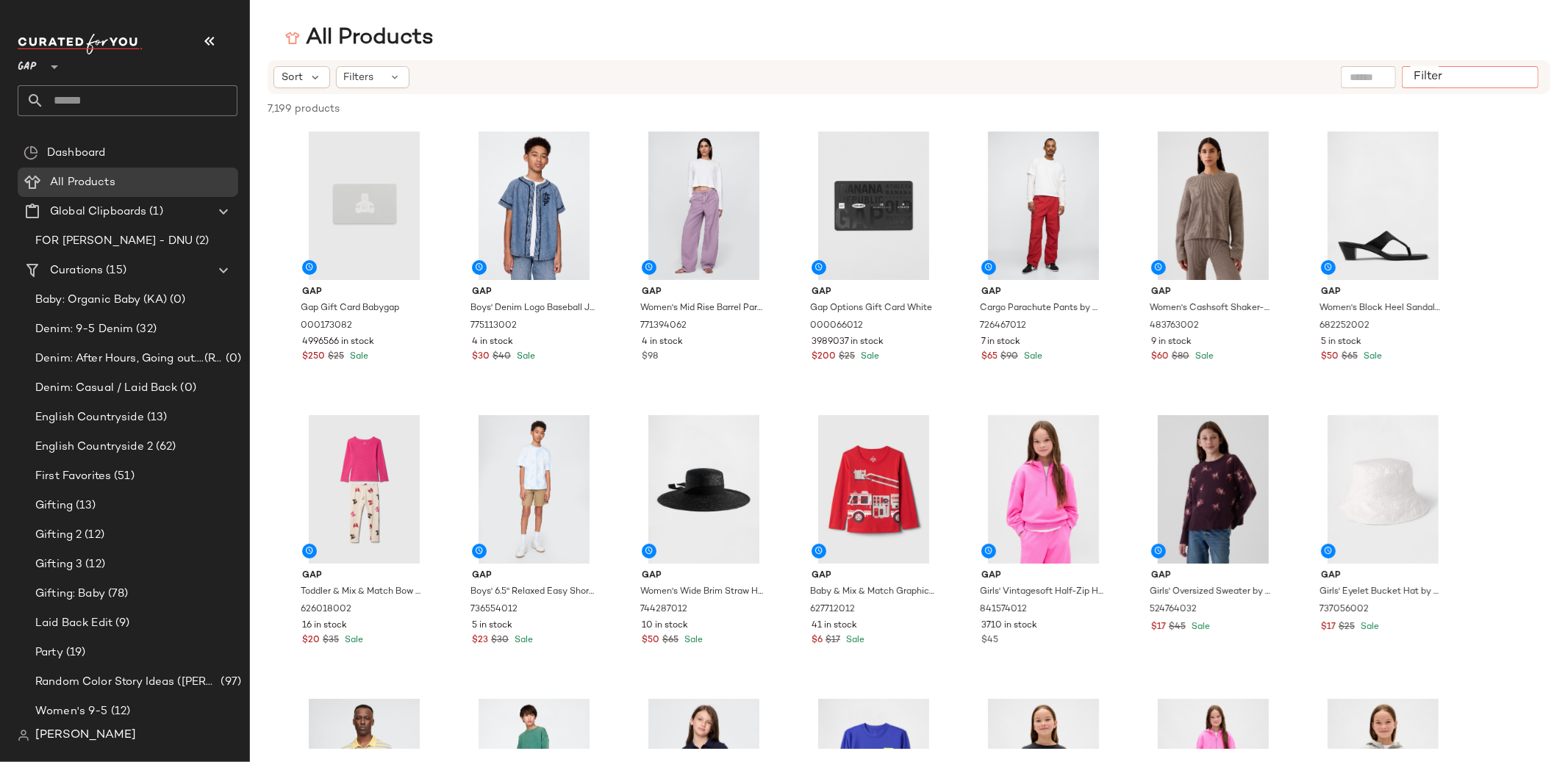
click at [1519, 69] on div at bounding box center [1470, 77] width 137 height 22
type input "****"
